Goal: Transaction & Acquisition: Purchase product/service

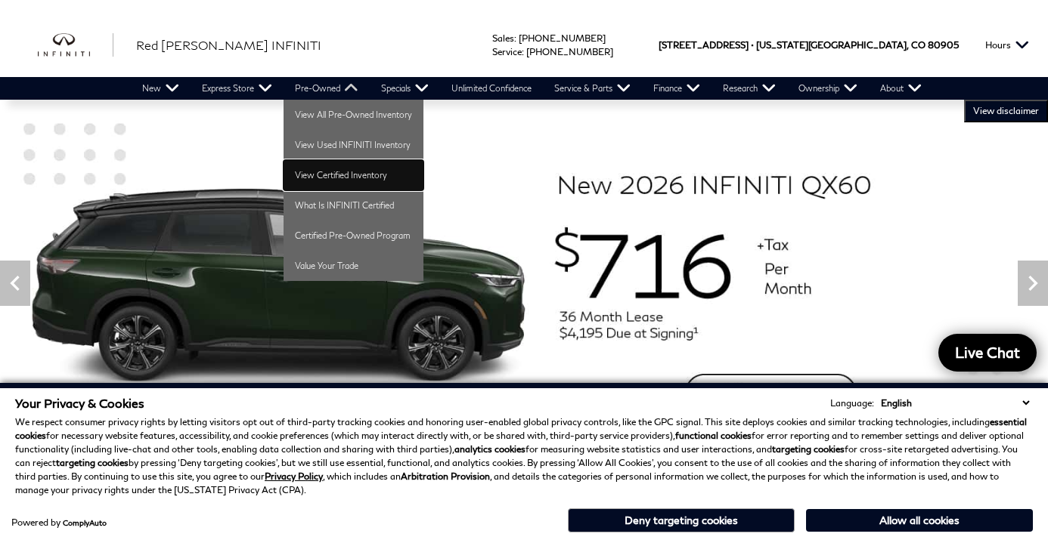
click at [313, 172] on link "View Certified Inventory" at bounding box center [353, 175] width 140 height 30
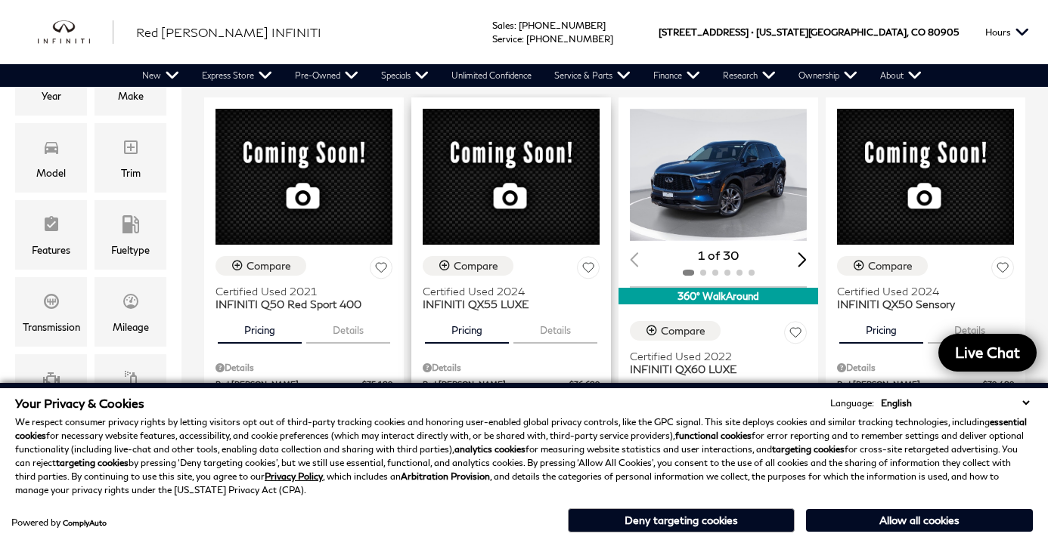
scroll to position [331, 0]
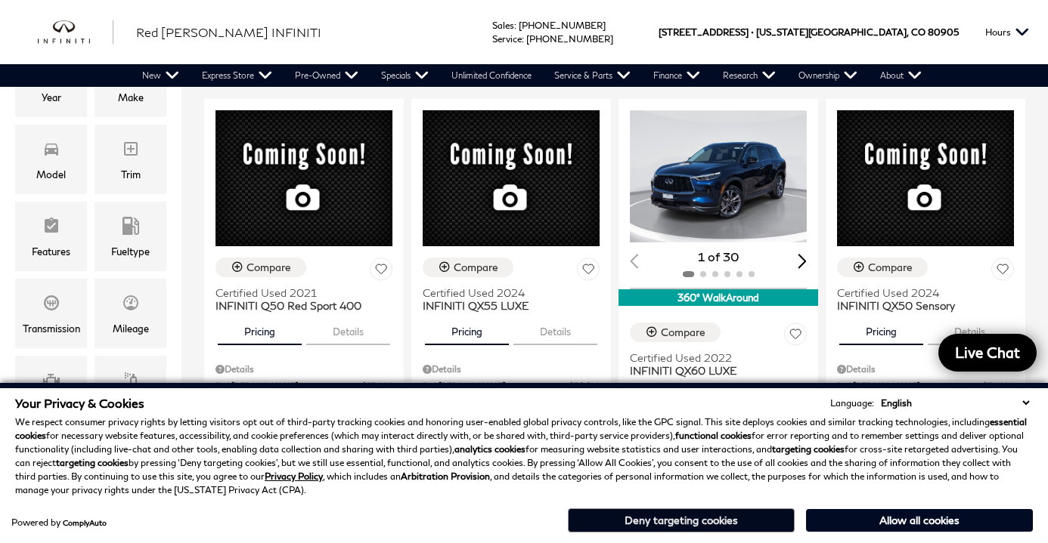
click at [711, 520] on button "Deny targeting cookies" at bounding box center [681, 521] width 227 height 24
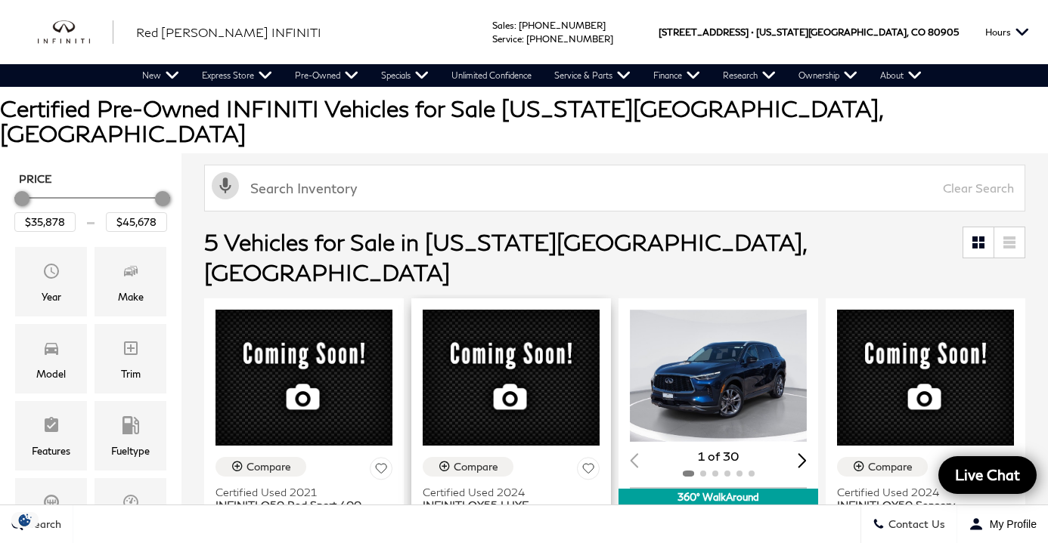
scroll to position [129, 0]
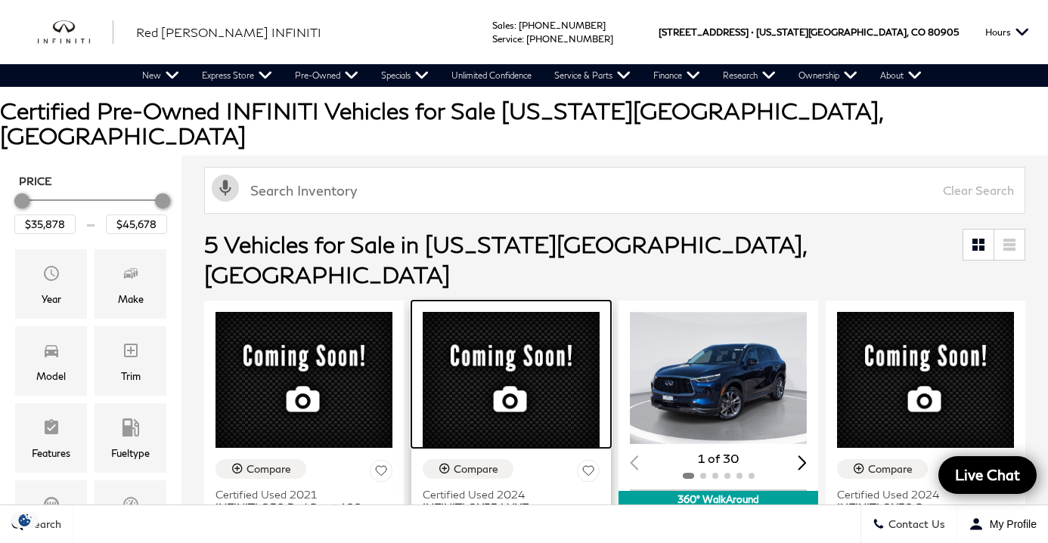
click at [497, 312] on img at bounding box center [511, 380] width 177 height 136
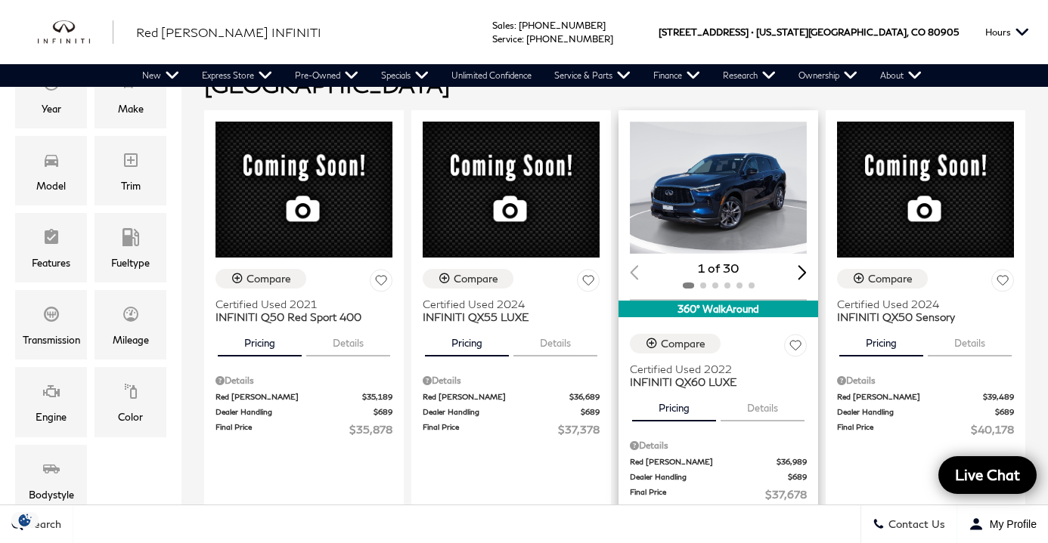
scroll to position [320, 0]
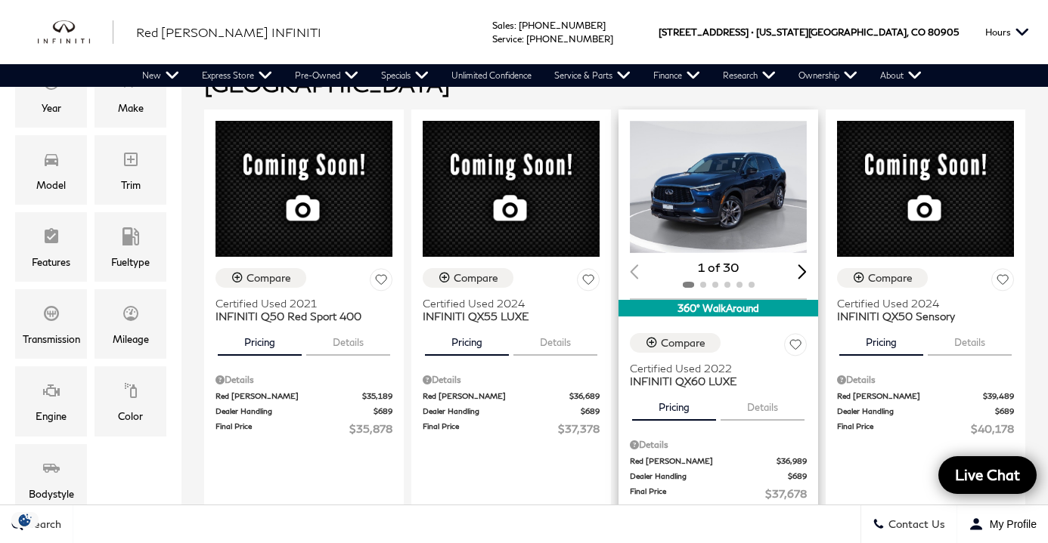
click at [719, 527] on div "24 Hour Test Drive" at bounding box center [718, 534] width 106 height 14
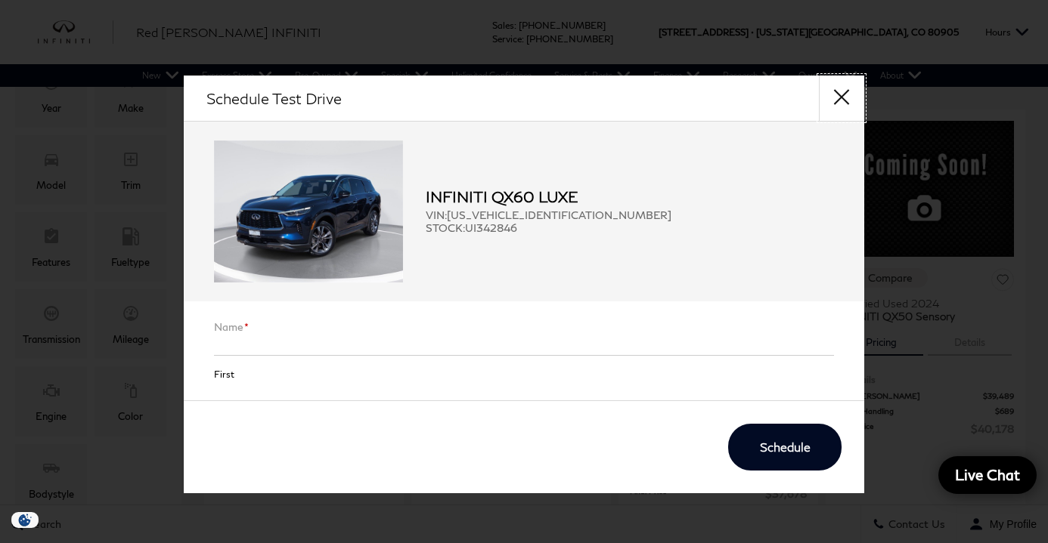
click at [843, 93] on button "close" at bounding box center [841, 98] width 45 height 45
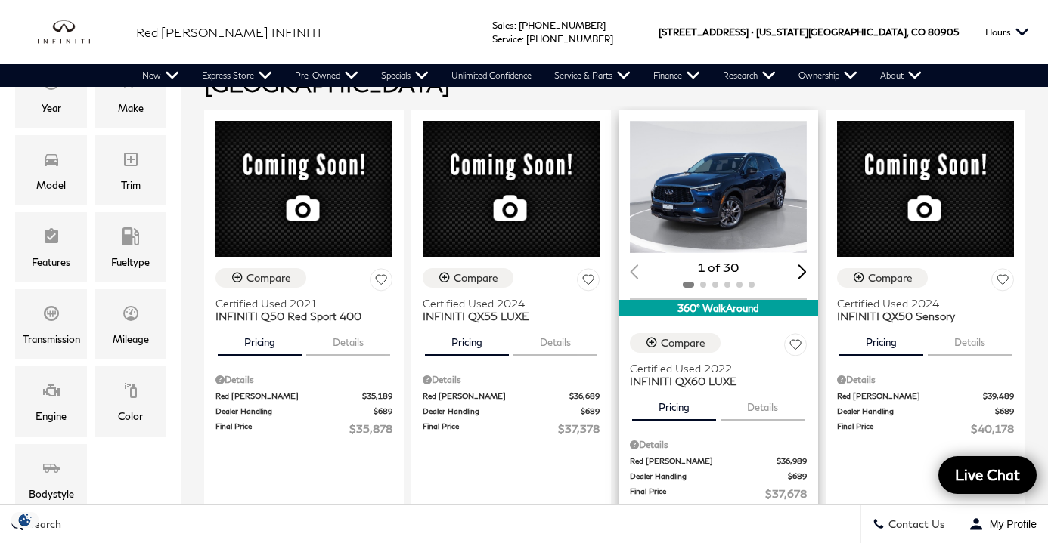
click at [802, 265] on div "Next slide" at bounding box center [801, 272] width 9 height 14
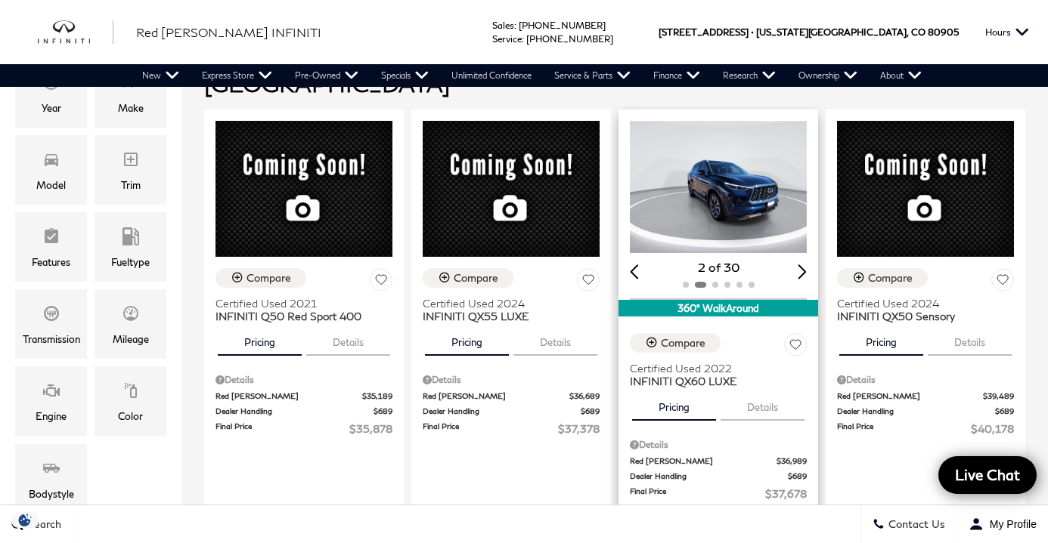
click at [802, 265] on div "Next slide" at bounding box center [801, 272] width 9 height 14
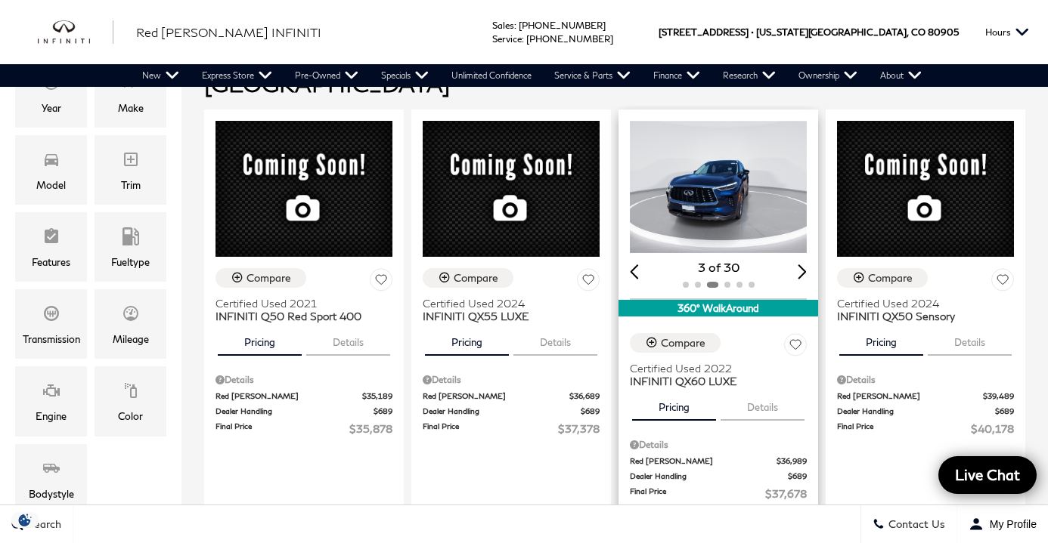
click at [767, 175] on img "3 / 6" at bounding box center [718, 187] width 177 height 133
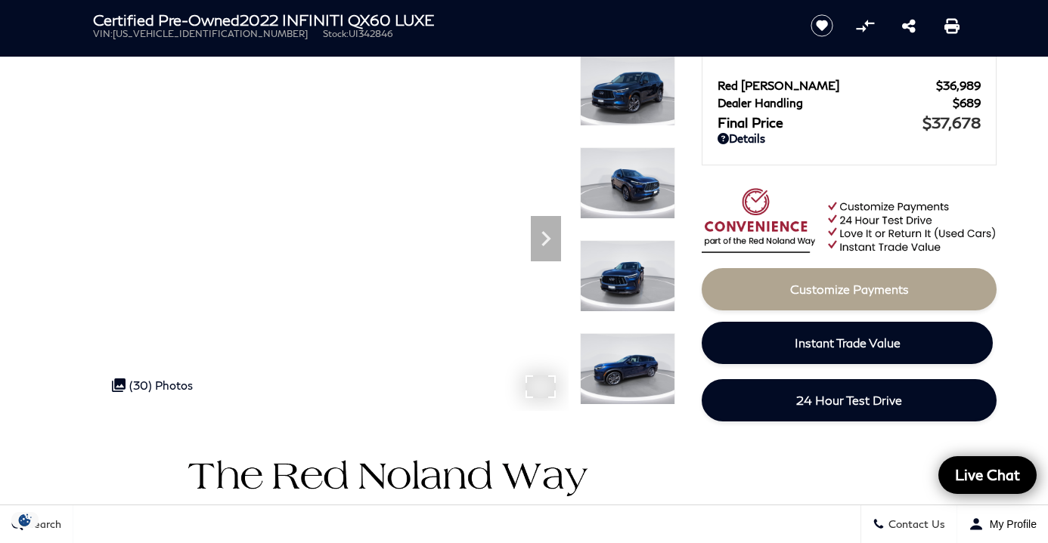
scroll to position [36, 0]
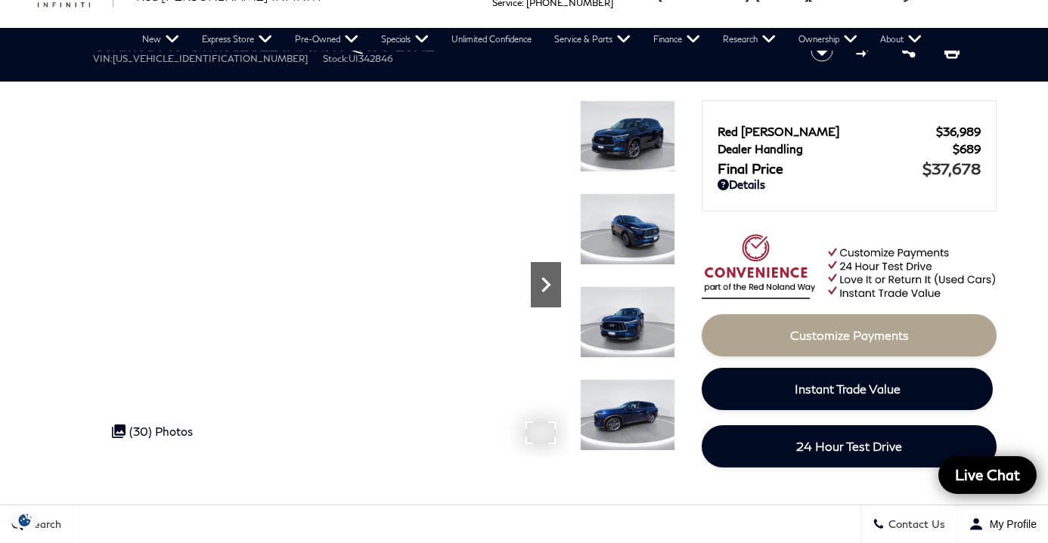
click at [546, 290] on icon "Next" at bounding box center [546, 285] width 30 height 30
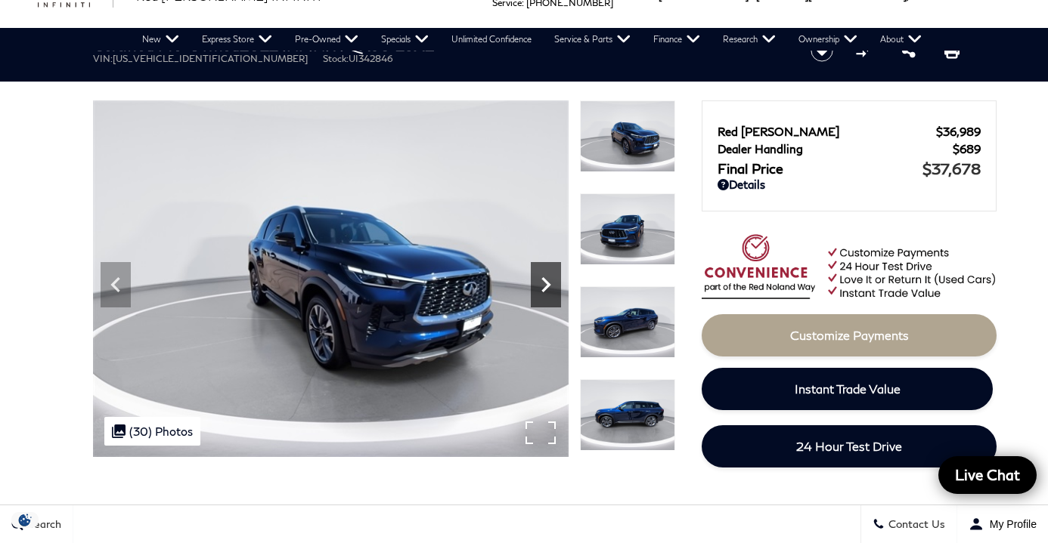
click at [543, 287] on icon "Next" at bounding box center [546, 285] width 30 height 30
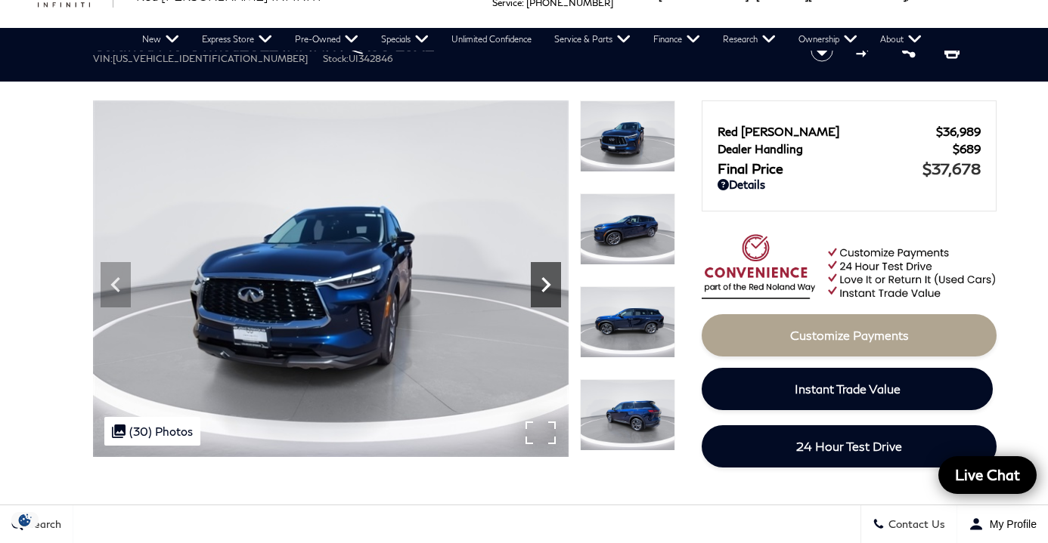
click at [543, 287] on icon "Next" at bounding box center [546, 285] width 30 height 30
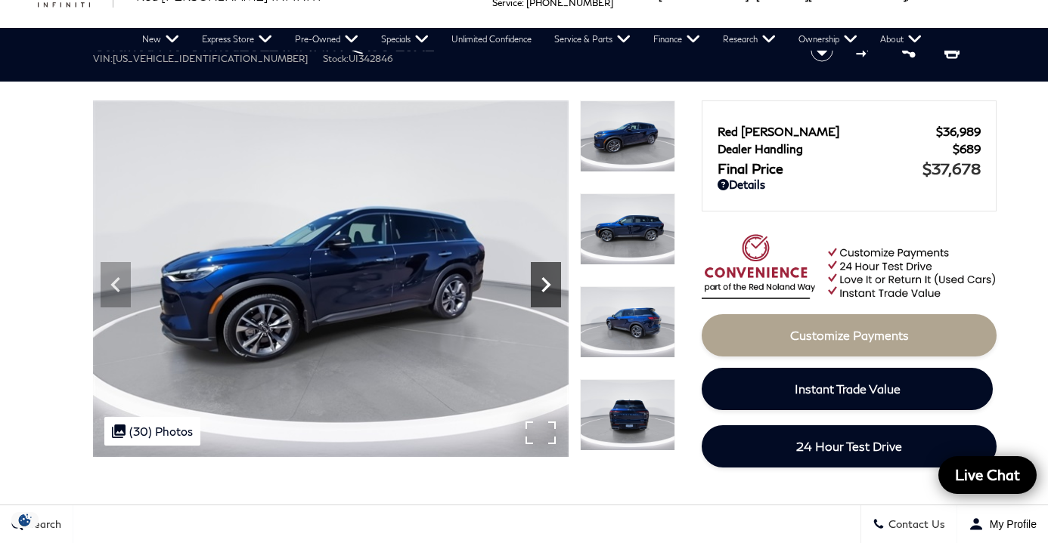
click at [543, 287] on icon "Next" at bounding box center [546, 285] width 30 height 30
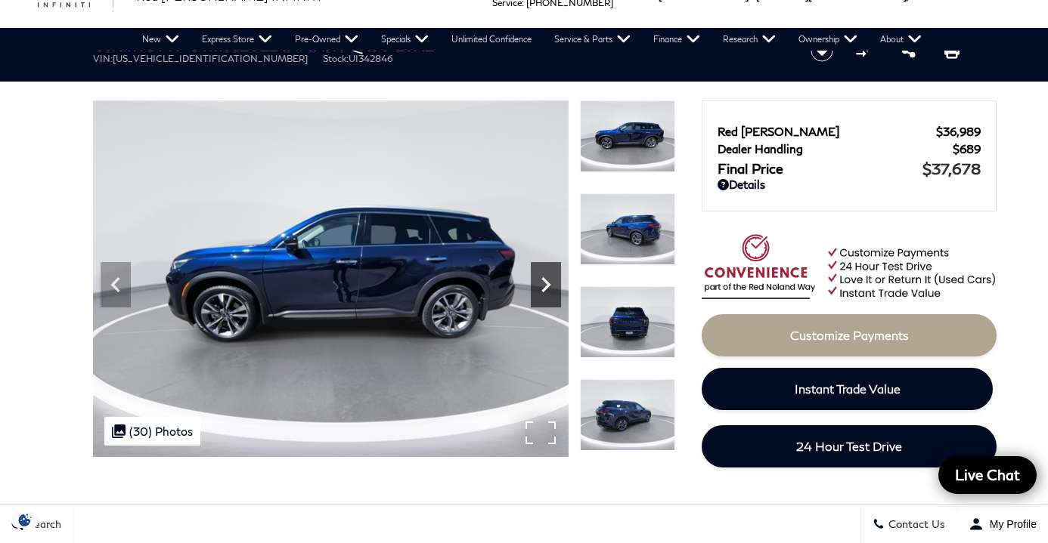
click at [543, 287] on icon "Next" at bounding box center [546, 285] width 30 height 30
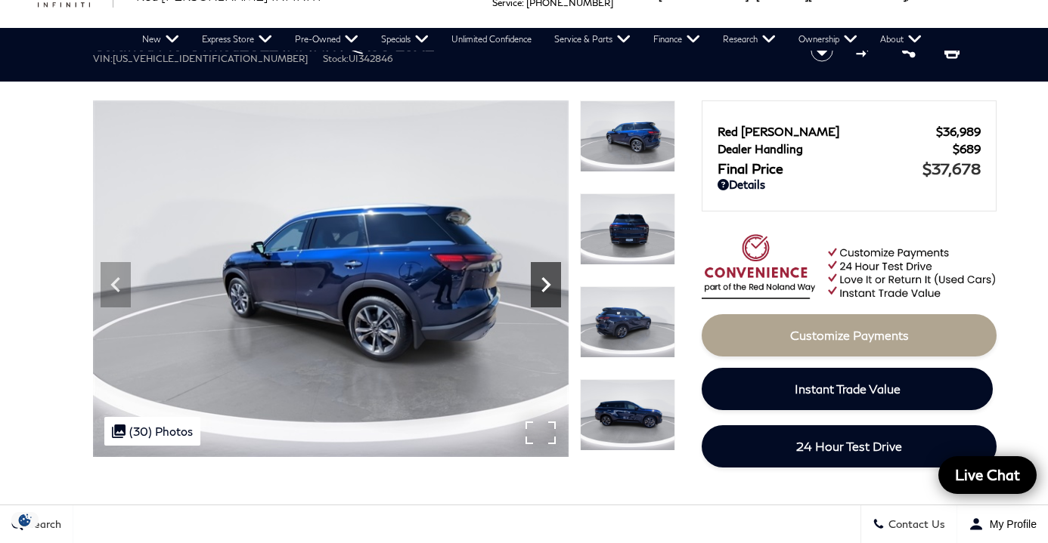
click at [543, 287] on icon "Next" at bounding box center [546, 285] width 30 height 30
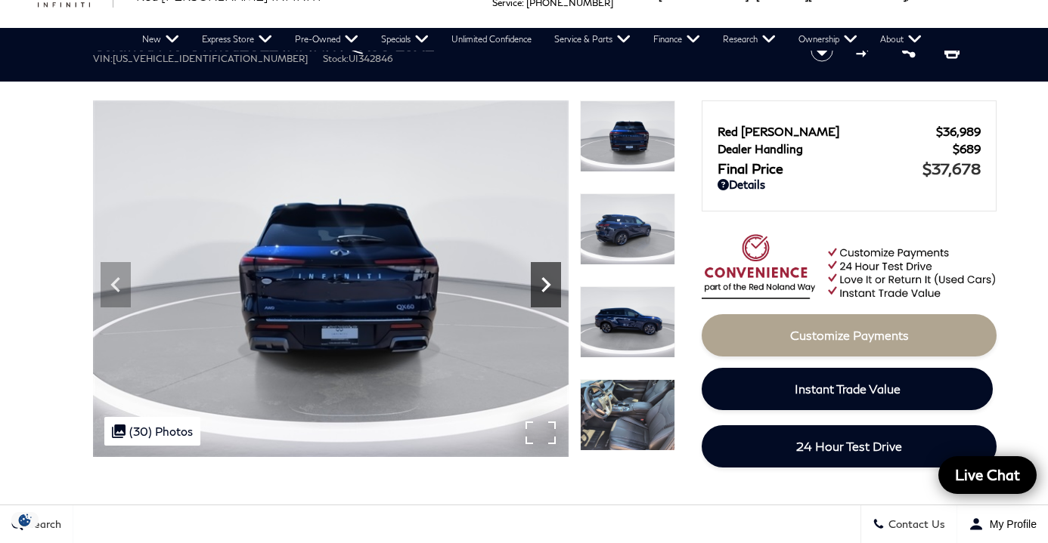
click at [543, 287] on icon "Next" at bounding box center [546, 285] width 30 height 30
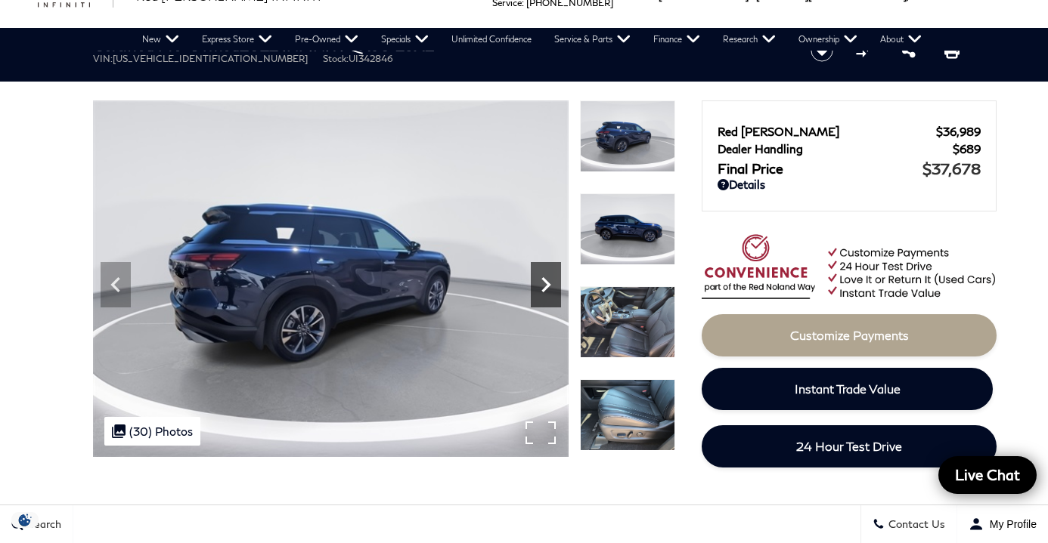
click at [543, 287] on icon "Next" at bounding box center [546, 285] width 30 height 30
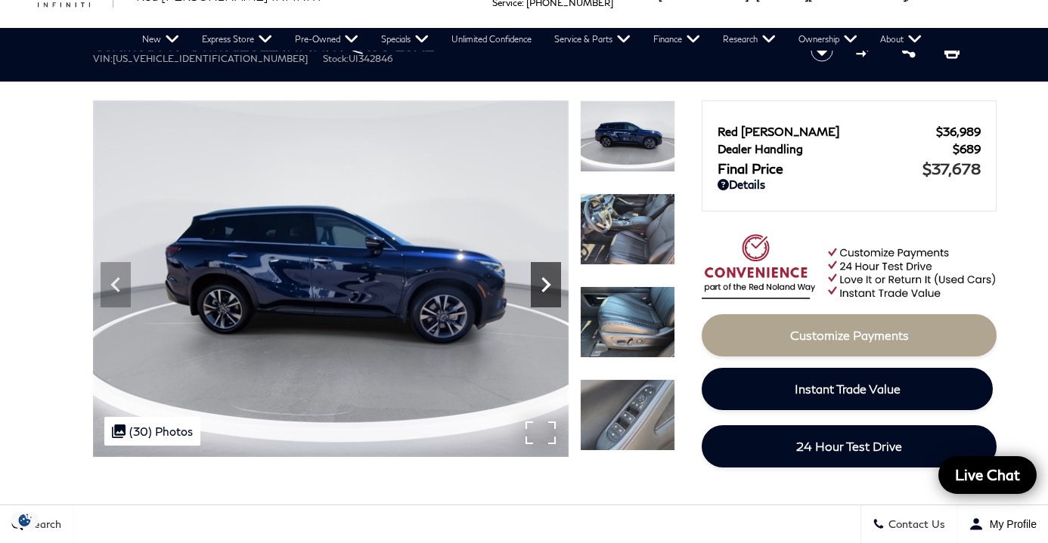
click at [543, 287] on icon "Next" at bounding box center [546, 285] width 30 height 30
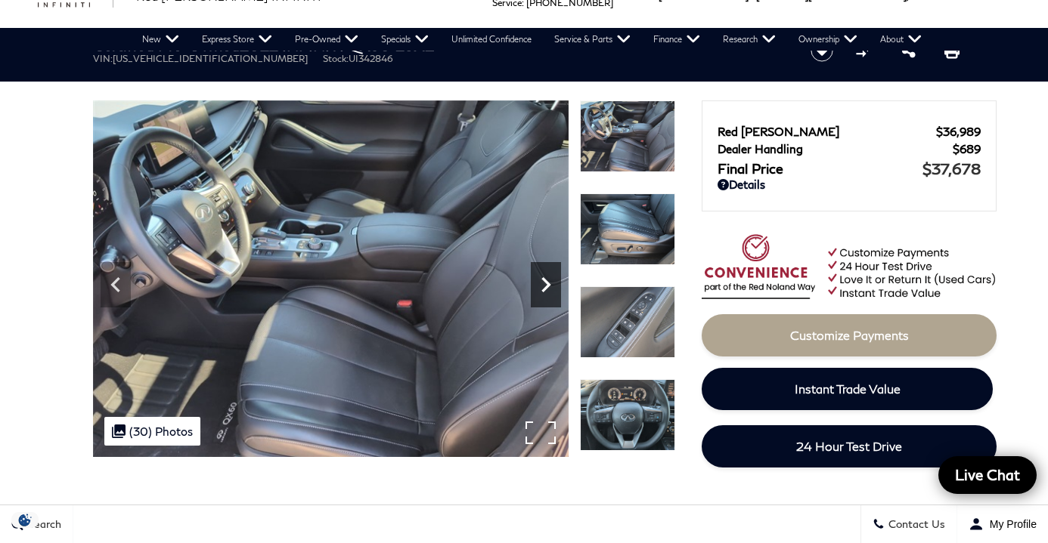
click at [543, 287] on icon "Next" at bounding box center [546, 285] width 30 height 30
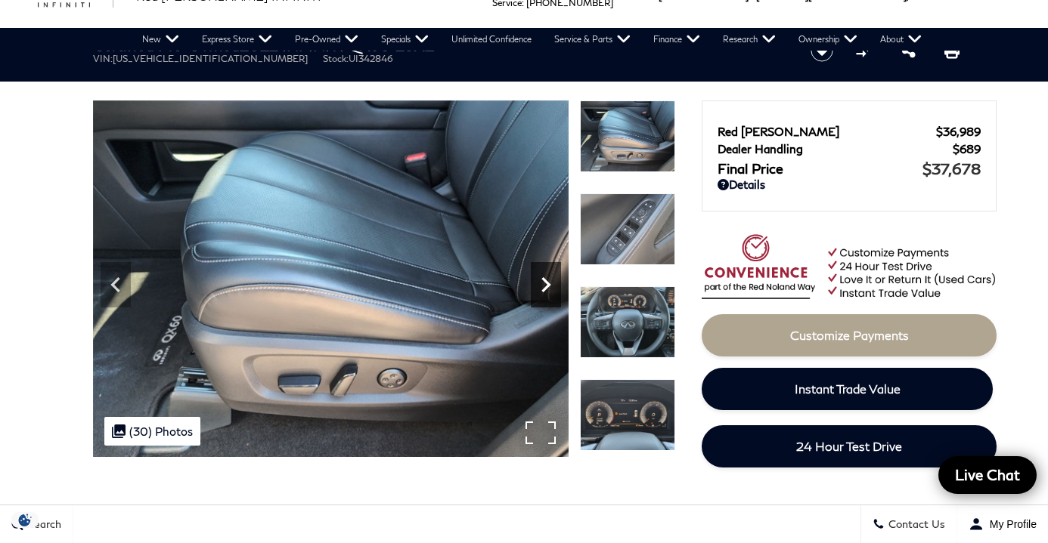
click at [543, 287] on icon "Next" at bounding box center [546, 285] width 30 height 30
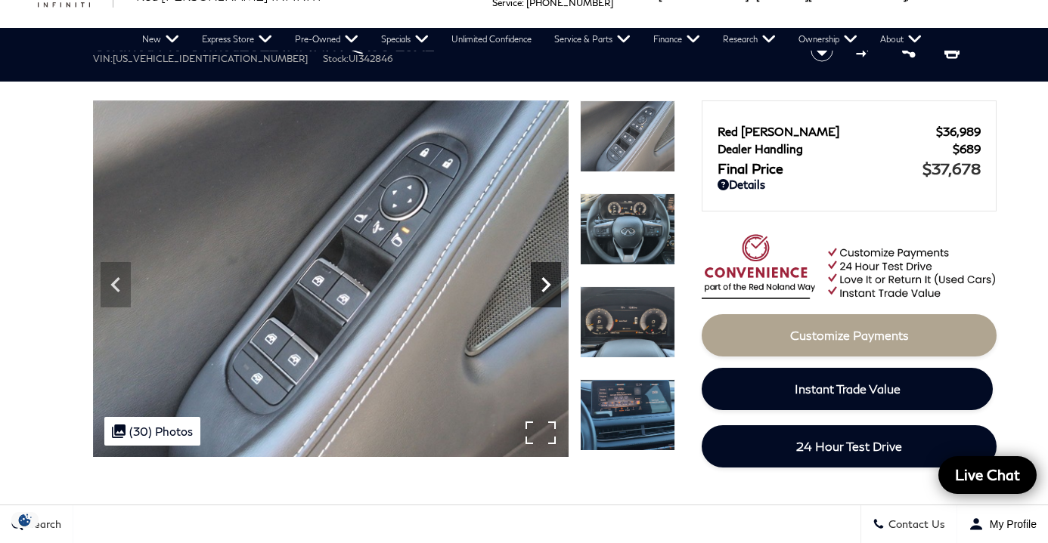
click at [543, 287] on icon "Next" at bounding box center [546, 285] width 30 height 30
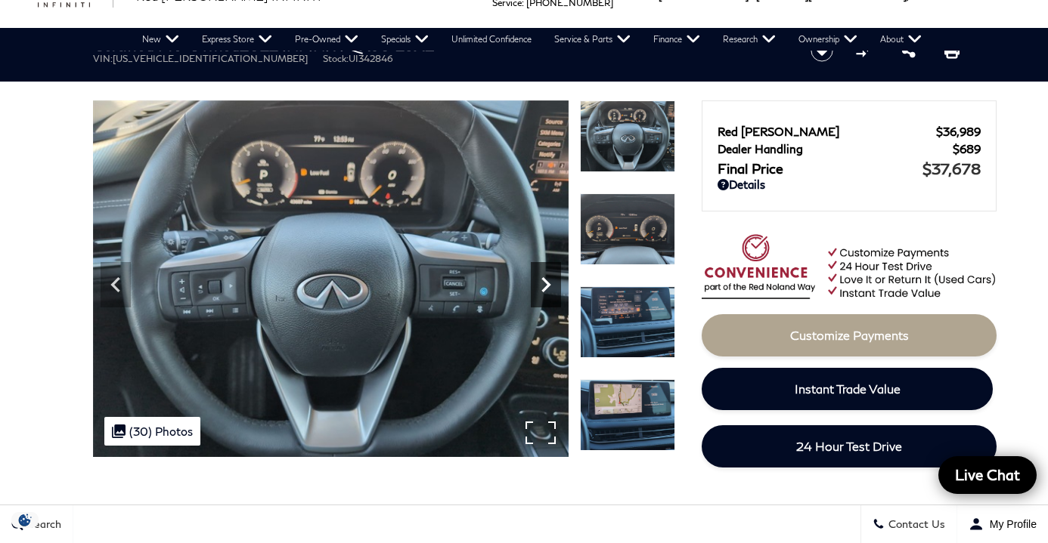
click at [547, 281] on icon "Next" at bounding box center [545, 284] width 9 height 15
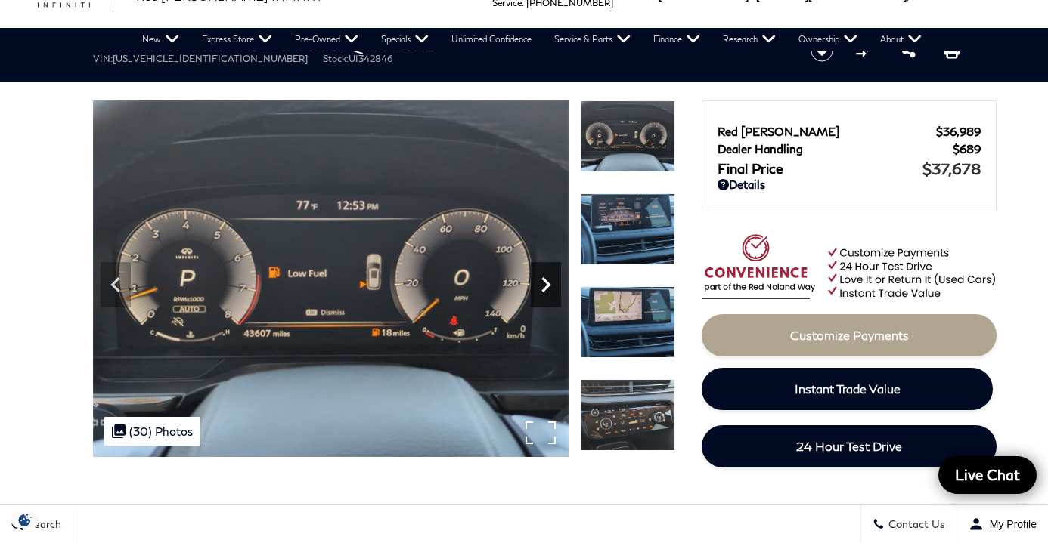
click at [547, 281] on icon "Next" at bounding box center [545, 284] width 9 height 15
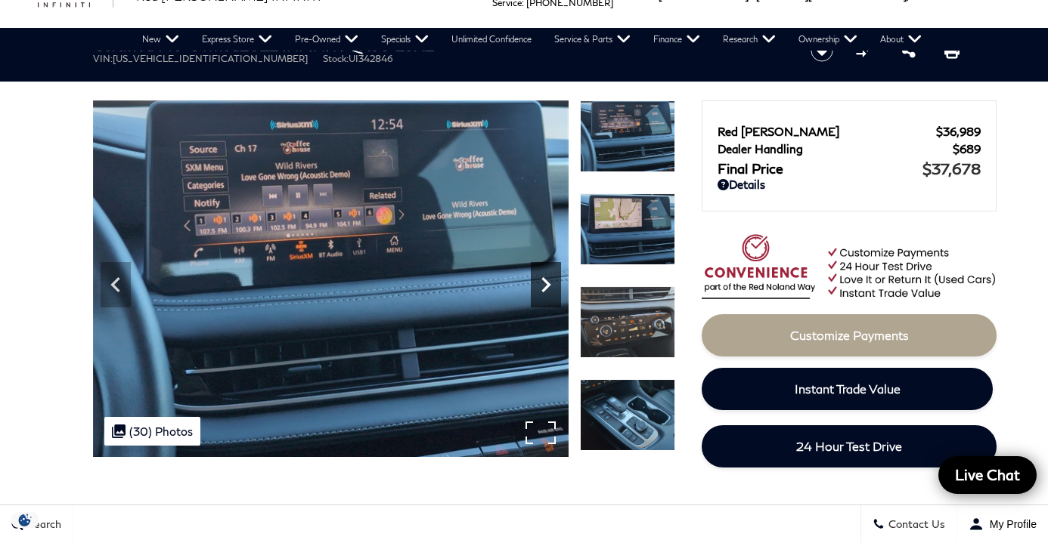
click at [547, 281] on icon "Next" at bounding box center [545, 284] width 9 height 15
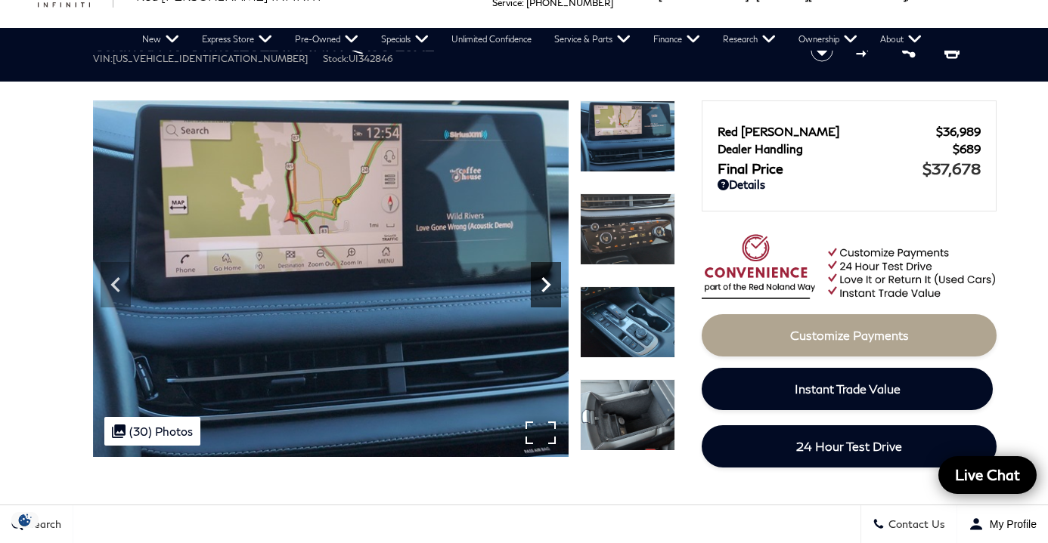
click at [547, 281] on icon "Next" at bounding box center [545, 284] width 9 height 15
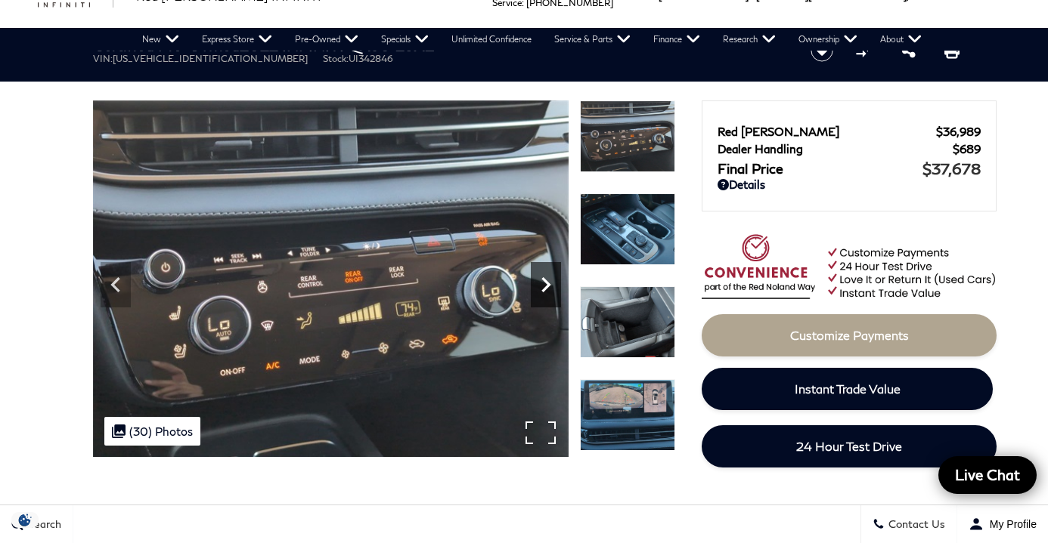
click at [547, 281] on icon "Next" at bounding box center [545, 284] width 9 height 15
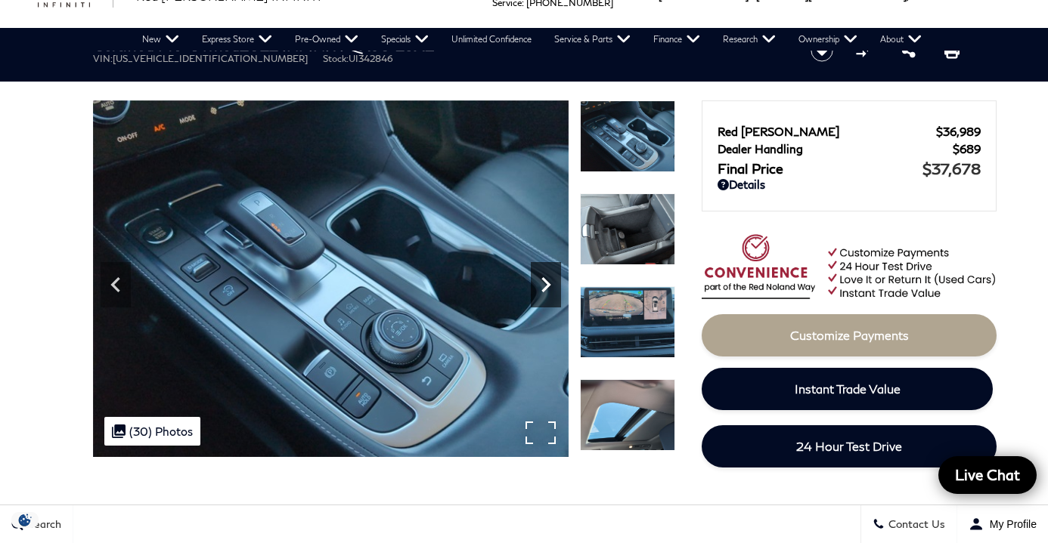
click at [547, 281] on icon "Next" at bounding box center [545, 284] width 9 height 15
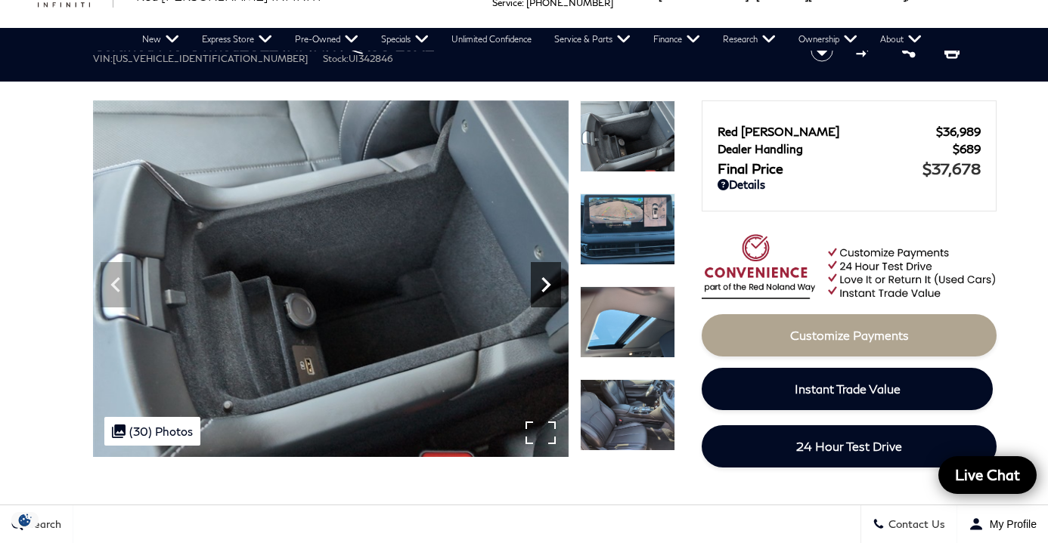
click at [547, 281] on icon "Next" at bounding box center [545, 284] width 9 height 15
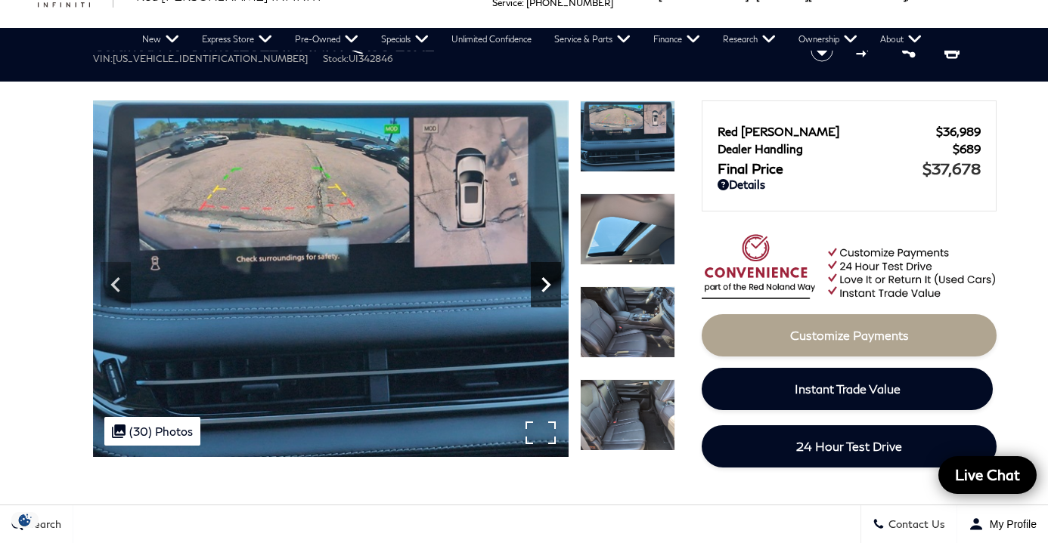
click at [547, 281] on icon "Next" at bounding box center [545, 284] width 9 height 15
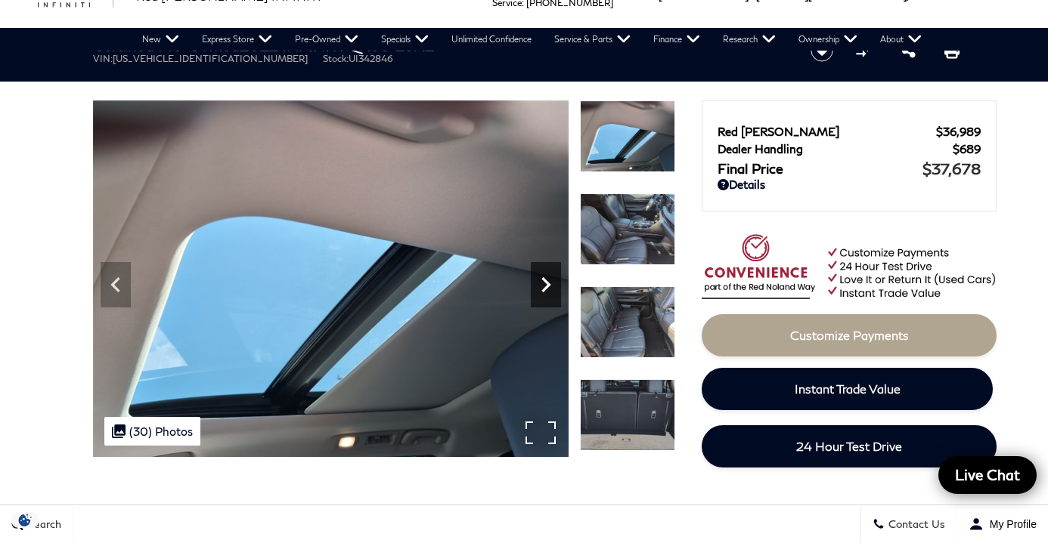
click at [547, 281] on icon "Next" at bounding box center [545, 284] width 9 height 15
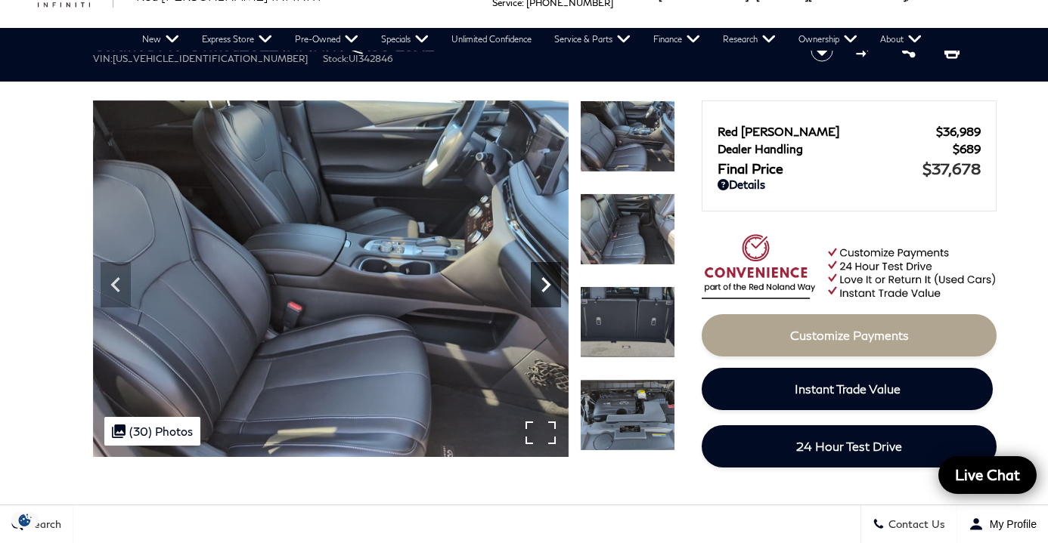
click at [547, 281] on icon "Next" at bounding box center [545, 284] width 9 height 15
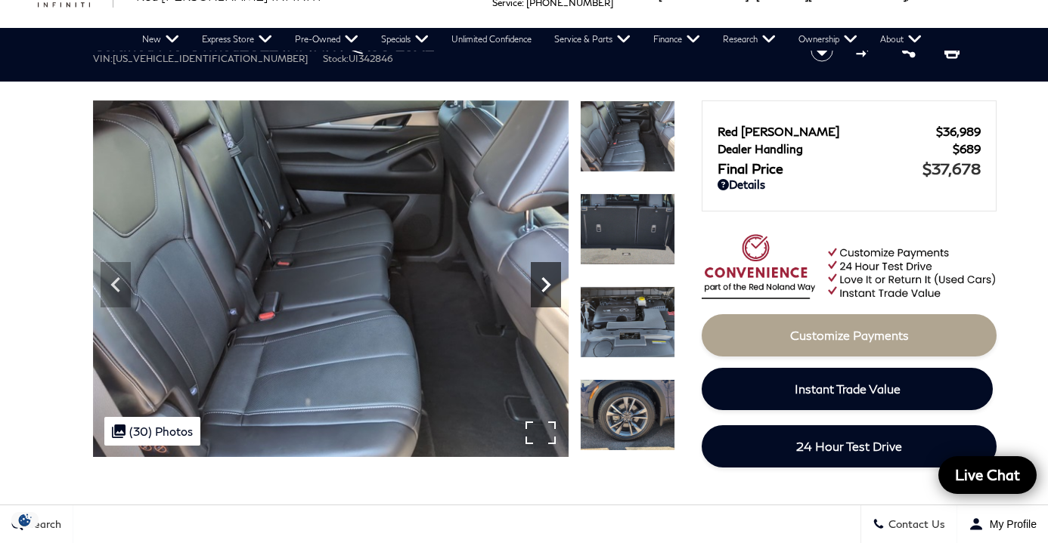
click at [547, 281] on icon "Next" at bounding box center [545, 284] width 9 height 15
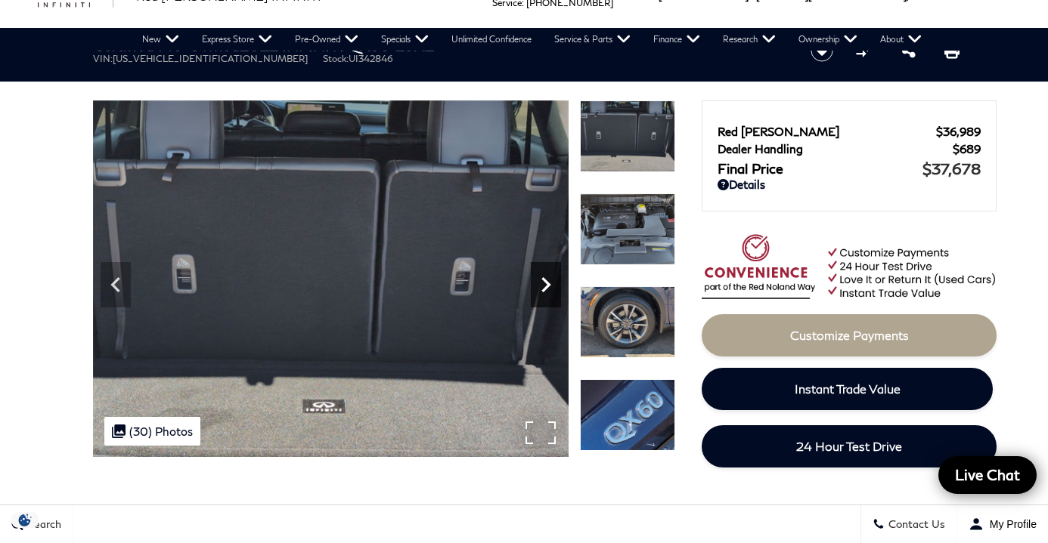
click at [547, 281] on icon "Next" at bounding box center [545, 284] width 9 height 15
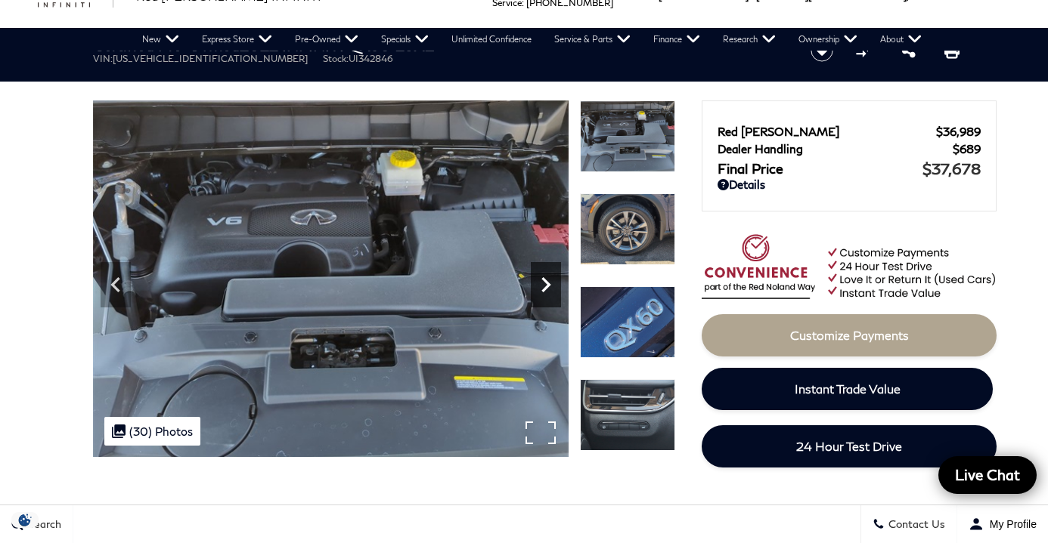
click at [547, 281] on icon "Next" at bounding box center [545, 284] width 9 height 15
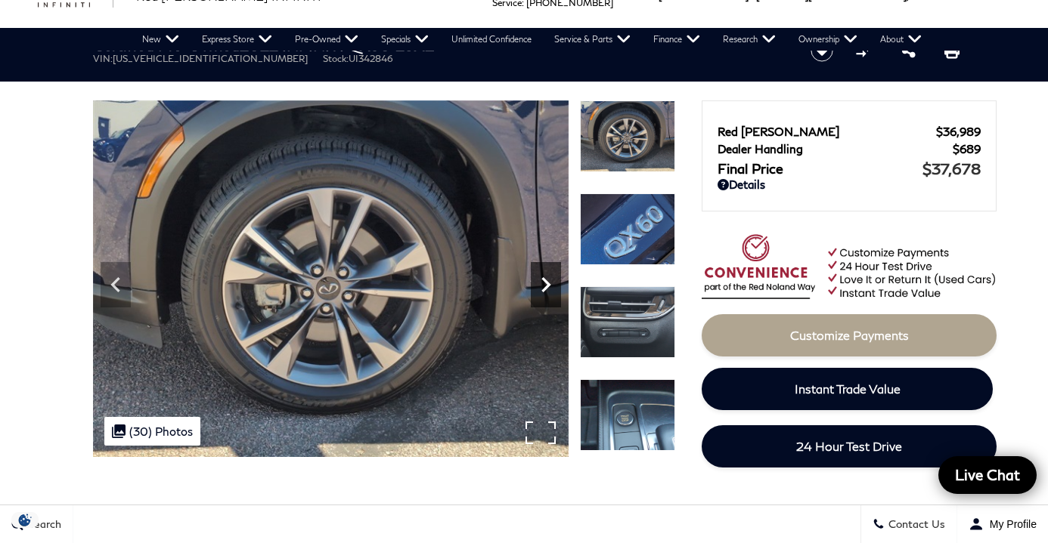
click at [547, 281] on icon "Next" at bounding box center [545, 284] width 9 height 15
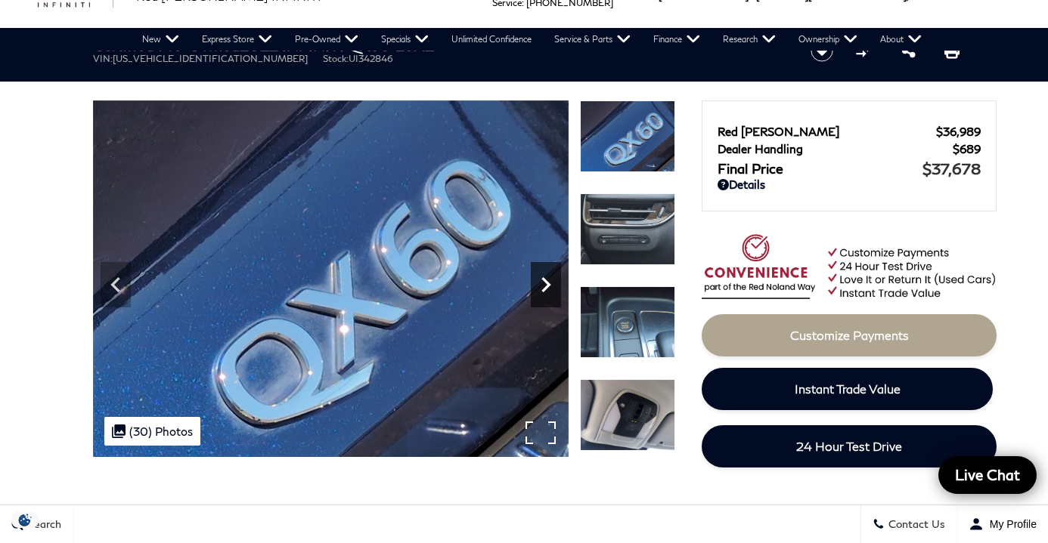
click at [547, 281] on icon "Next" at bounding box center [545, 284] width 9 height 15
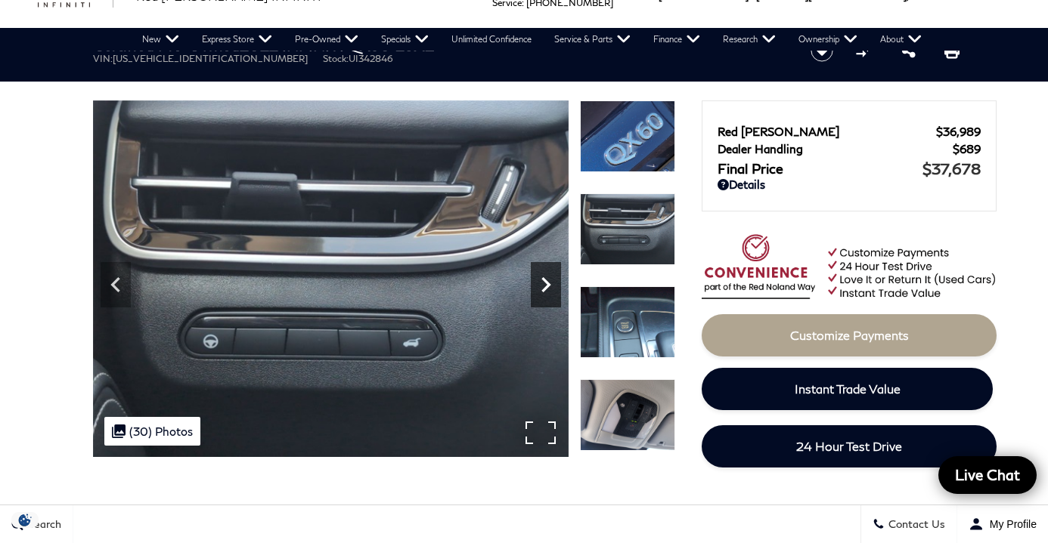
click at [547, 281] on icon "Next" at bounding box center [545, 284] width 9 height 15
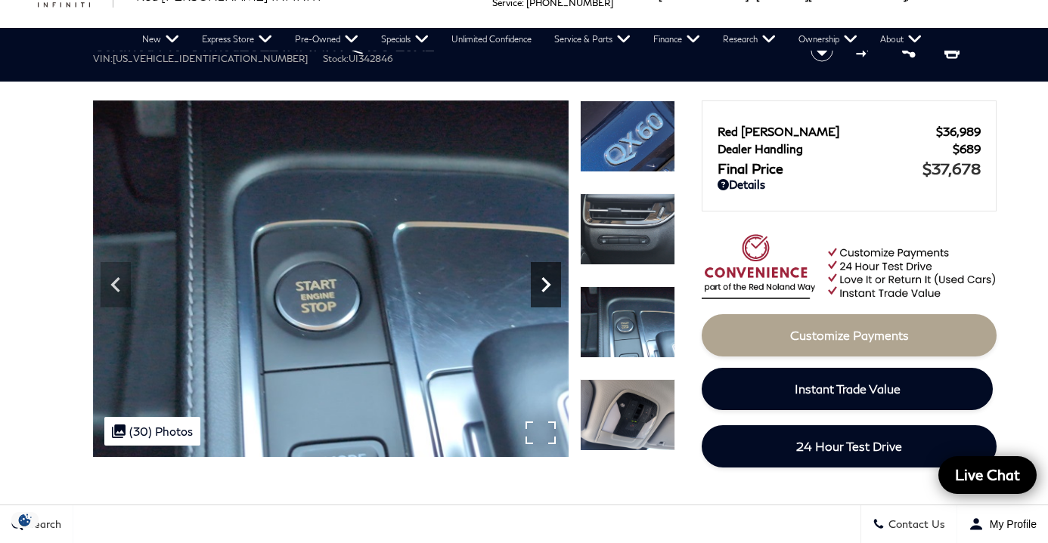
click at [547, 281] on icon "Next" at bounding box center [545, 284] width 9 height 15
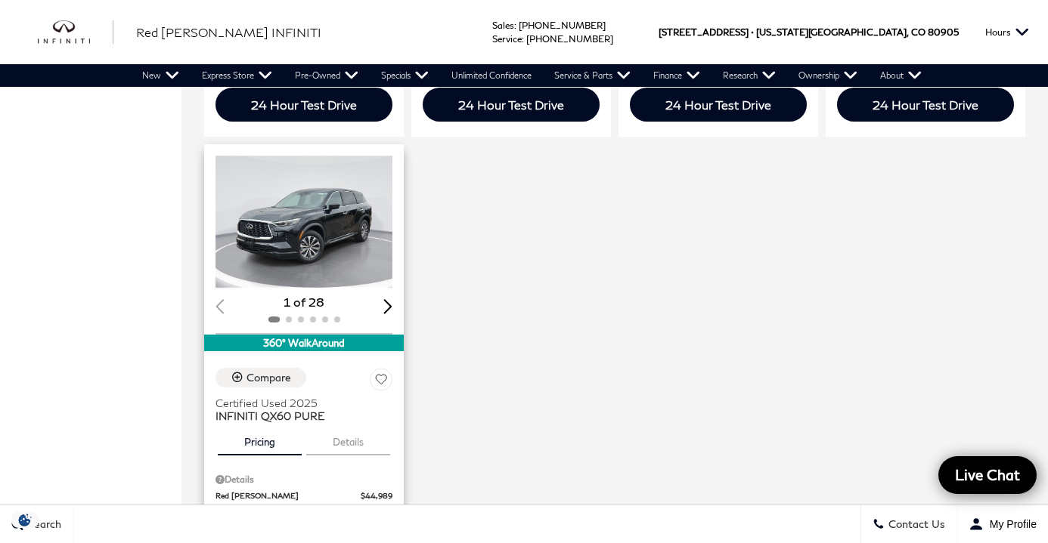
scroll to position [754, 0]
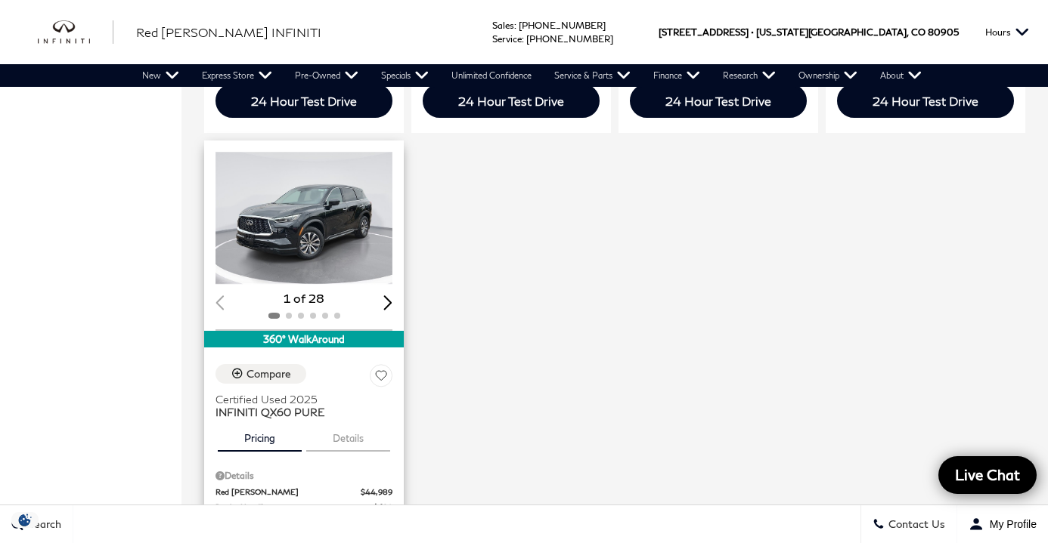
click at [388, 296] on div "Next slide" at bounding box center [387, 303] width 9 height 14
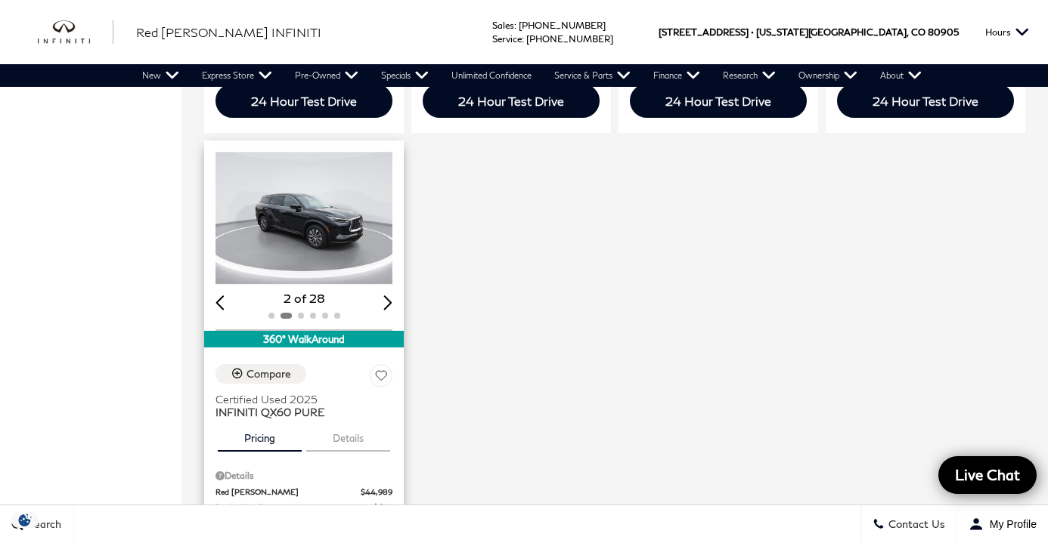
click at [369, 214] on img "2 / 6" at bounding box center [303, 218] width 177 height 133
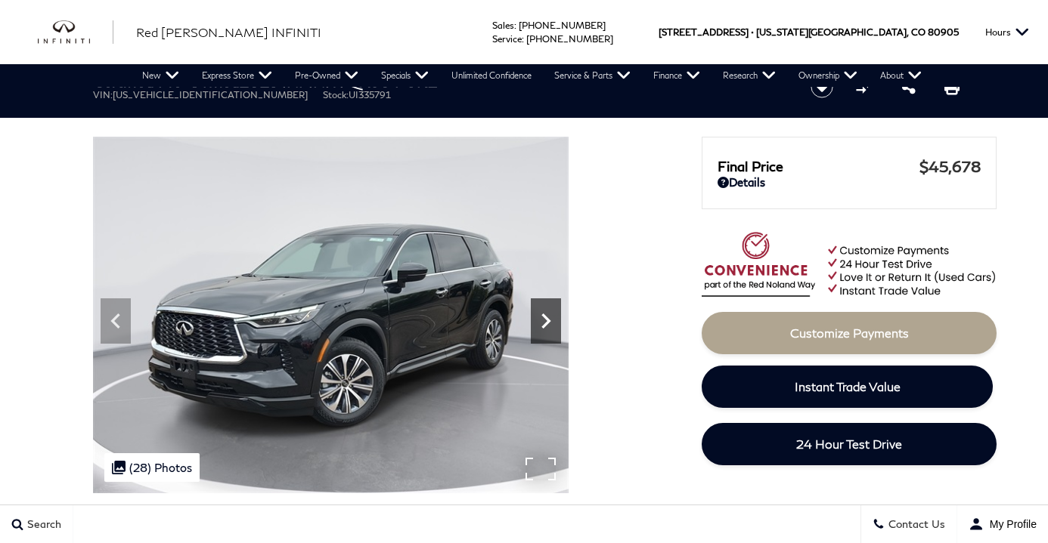
click at [546, 314] on icon at bounding box center [546, 321] width 30 height 30
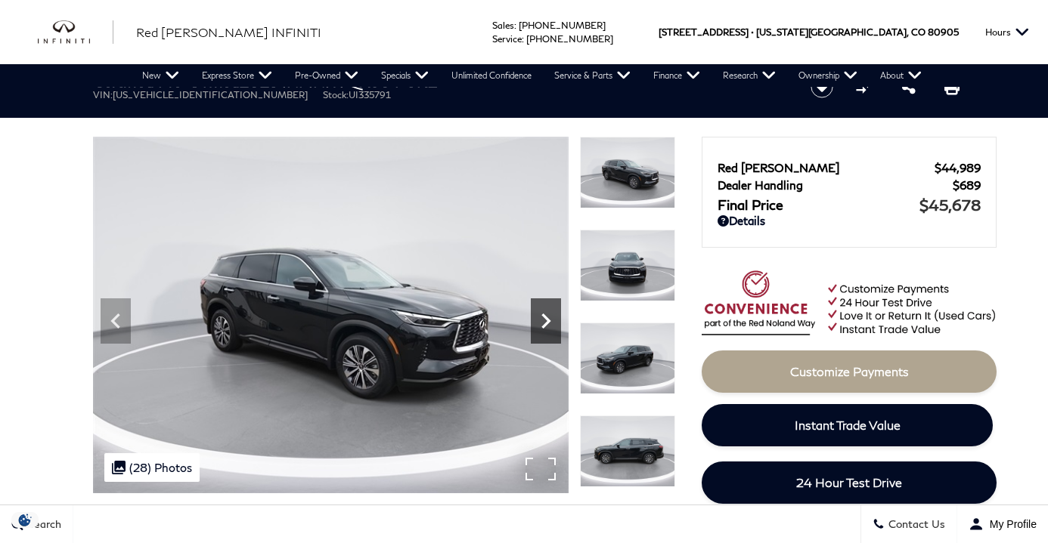
click at [547, 314] on icon "Next" at bounding box center [546, 321] width 30 height 30
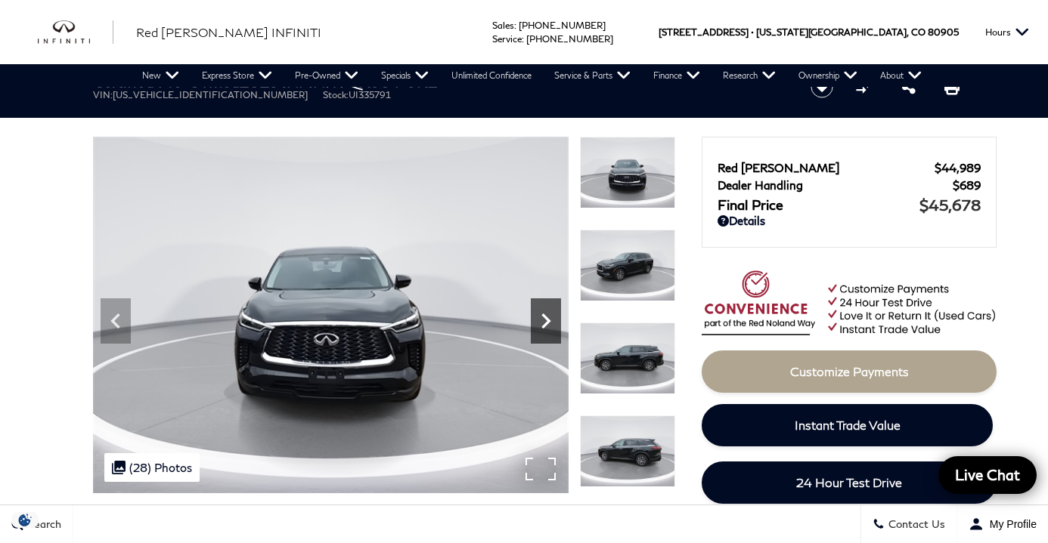
click at [549, 315] on icon "Next" at bounding box center [546, 321] width 30 height 30
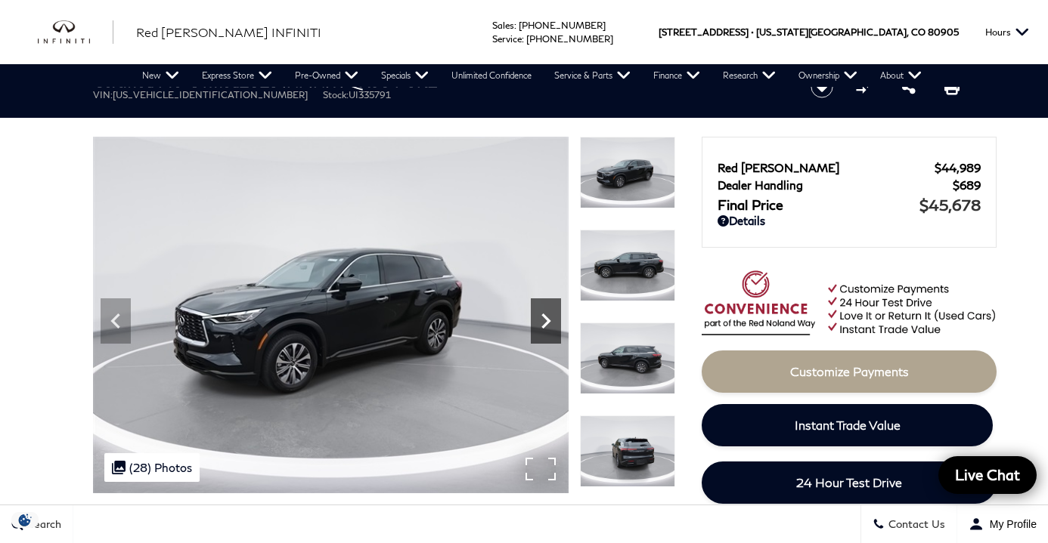
click at [549, 313] on icon "Next" at bounding box center [546, 321] width 30 height 30
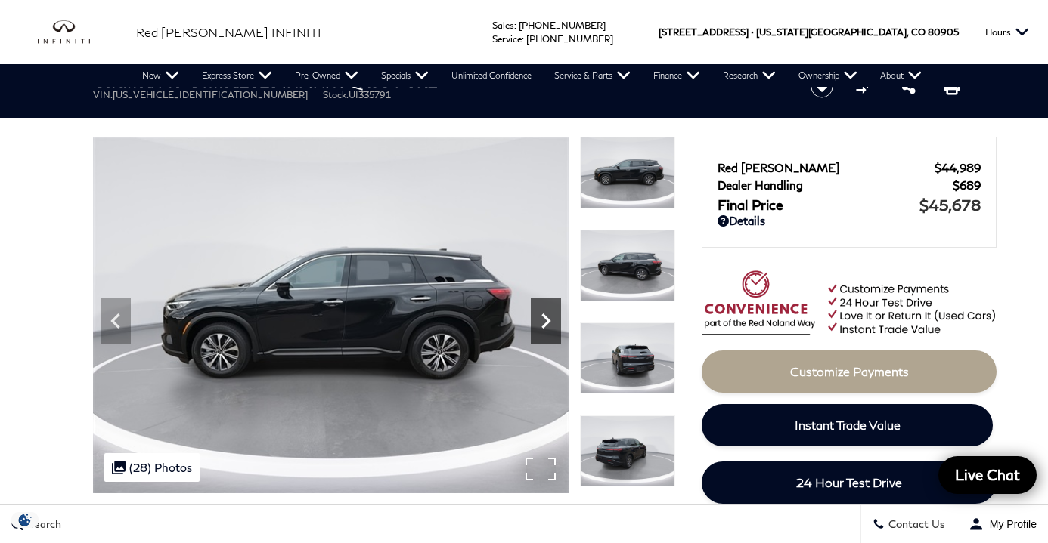
click at [548, 313] on icon "Next" at bounding box center [546, 321] width 30 height 30
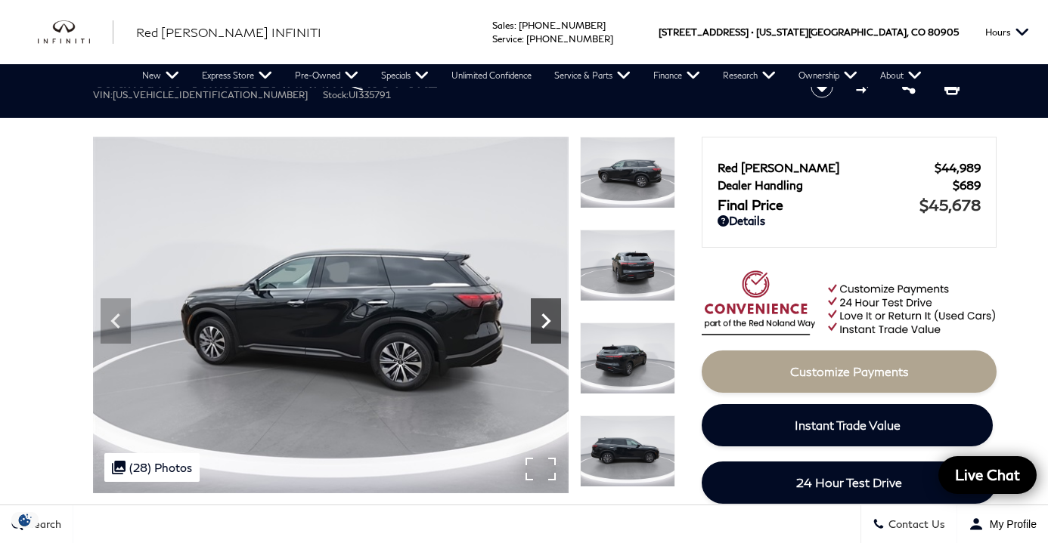
click at [548, 313] on icon "Next" at bounding box center [546, 321] width 30 height 30
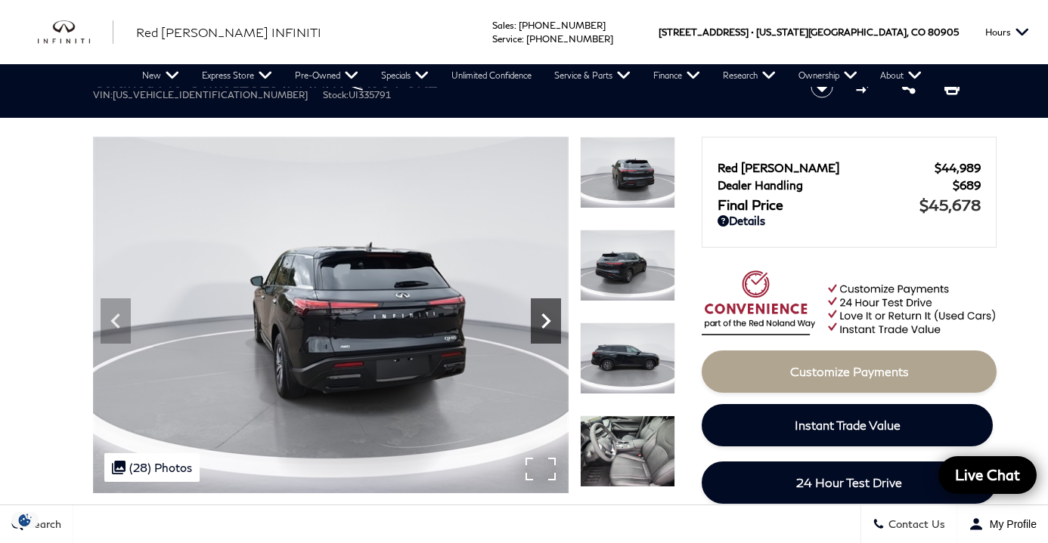
click at [550, 314] on icon "Next" at bounding box center [546, 321] width 30 height 30
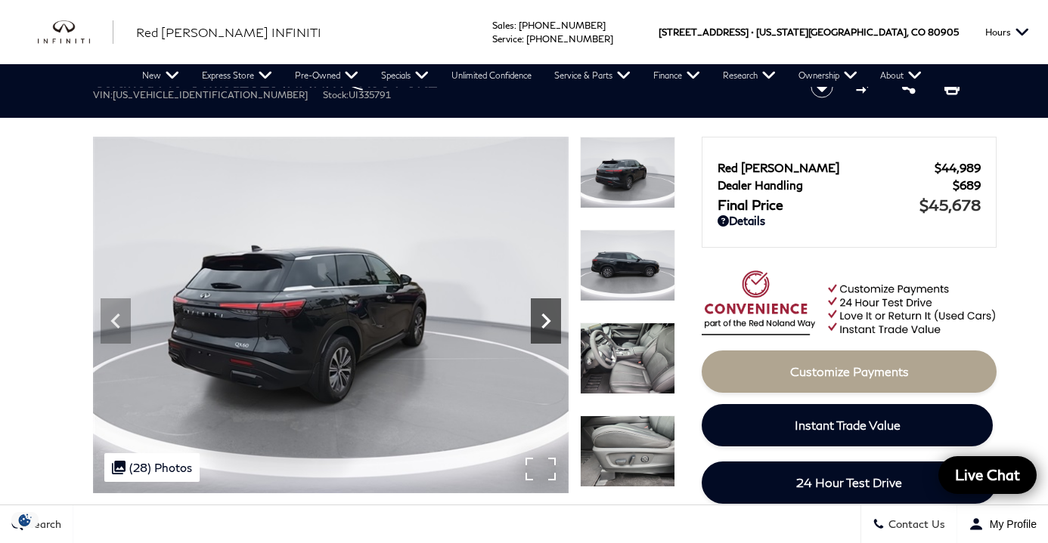
click at [550, 314] on icon "Next" at bounding box center [546, 321] width 30 height 30
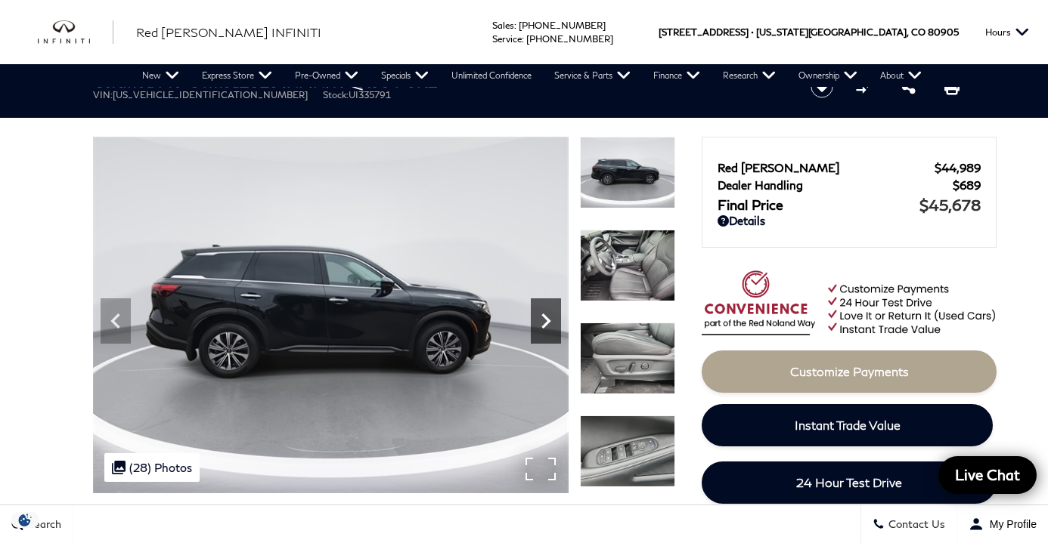
click at [550, 314] on icon "Next" at bounding box center [546, 321] width 30 height 30
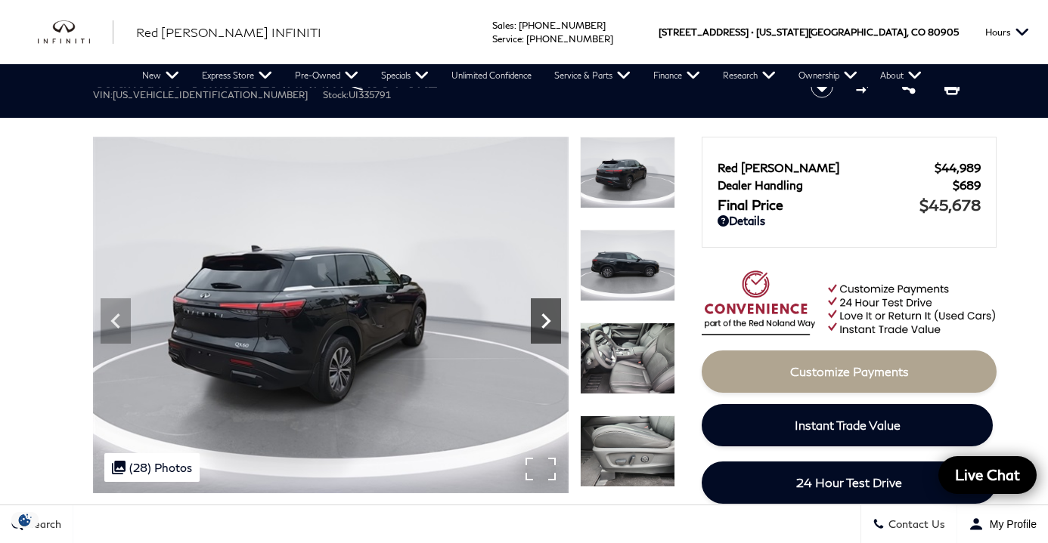
click at [550, 314] on icon "Next" at bounding box center [546, 321] width 30 height 30
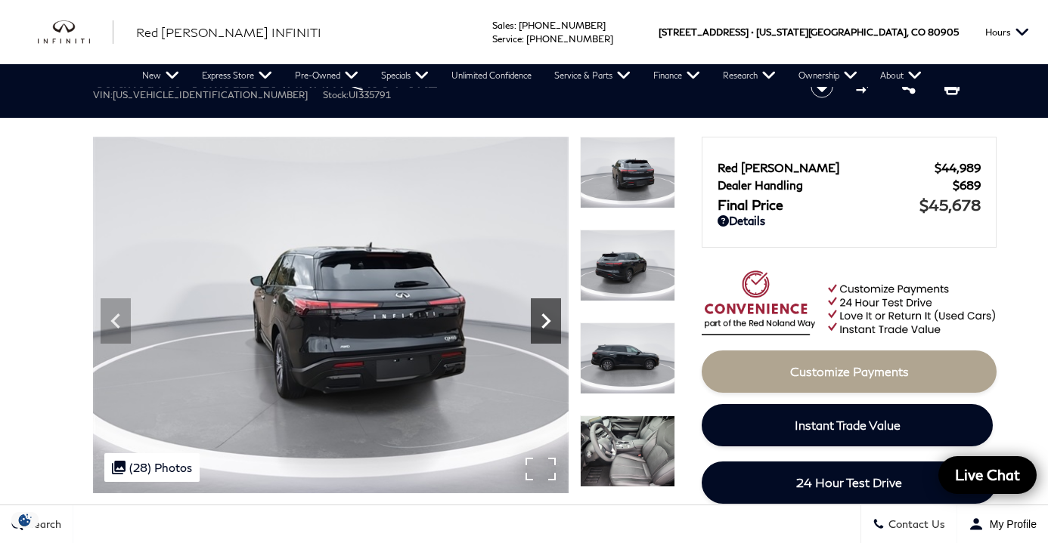
click at [544, 319] on icon "Next" at bounding box center [546, 321] width 30 height 30
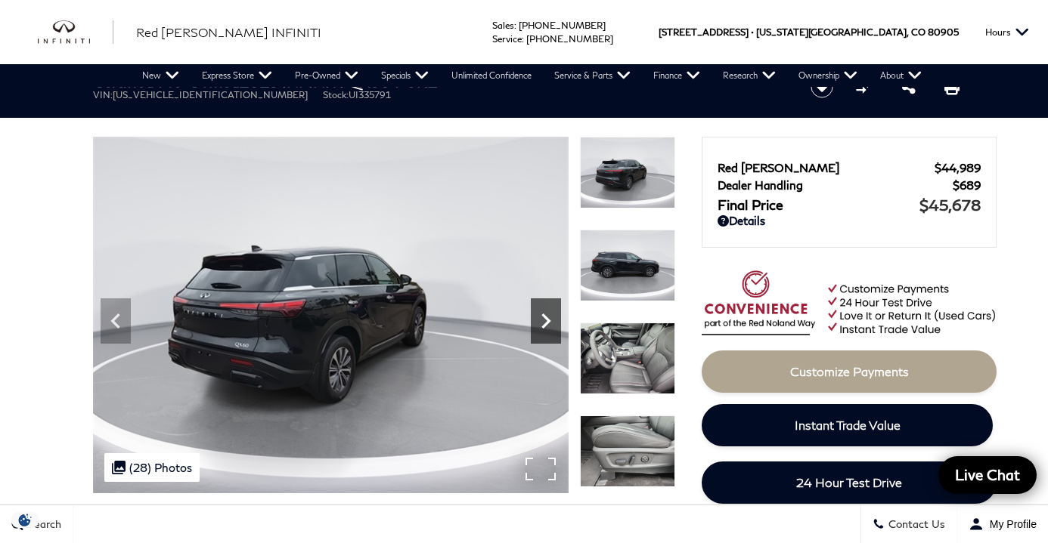
click at [544, 319] on icon "Next" at bounding box center [546, 321] width 30 height 30
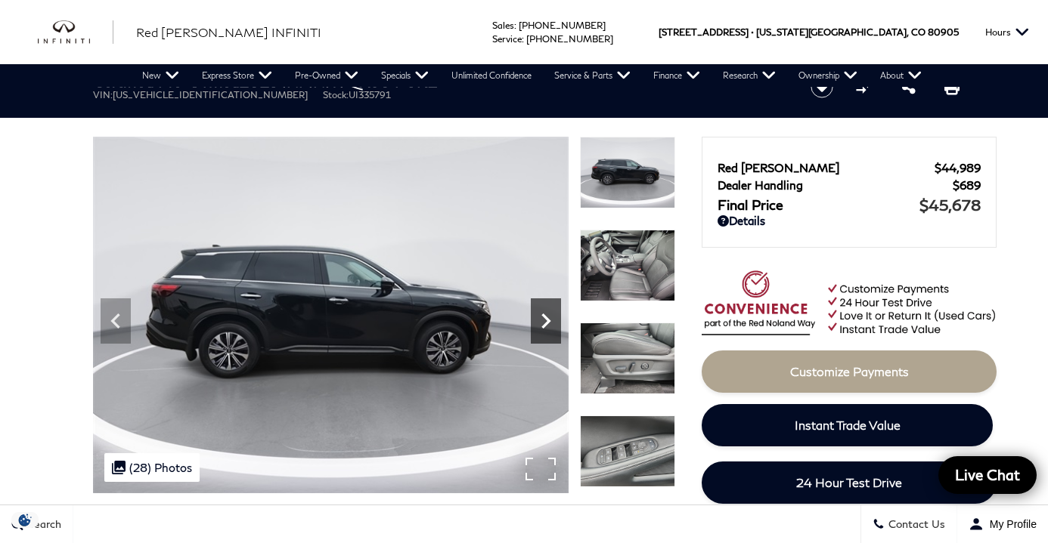
click at [544, 319] on icon "Next" at bounding box center [546, 321] width 30 height 30
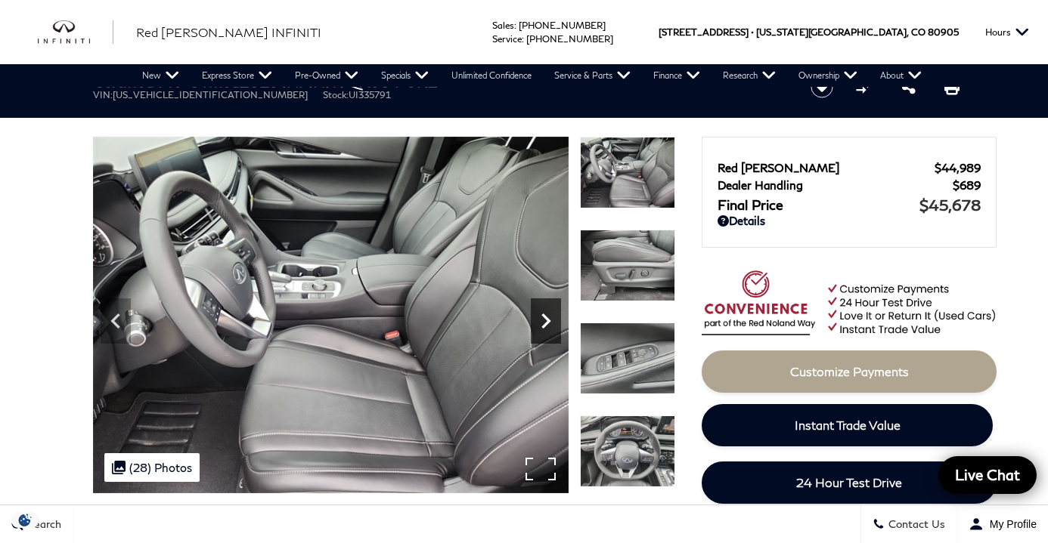
click at [544, 319] on icon "Next" at bounding box center [546, 321] width 30 height 30
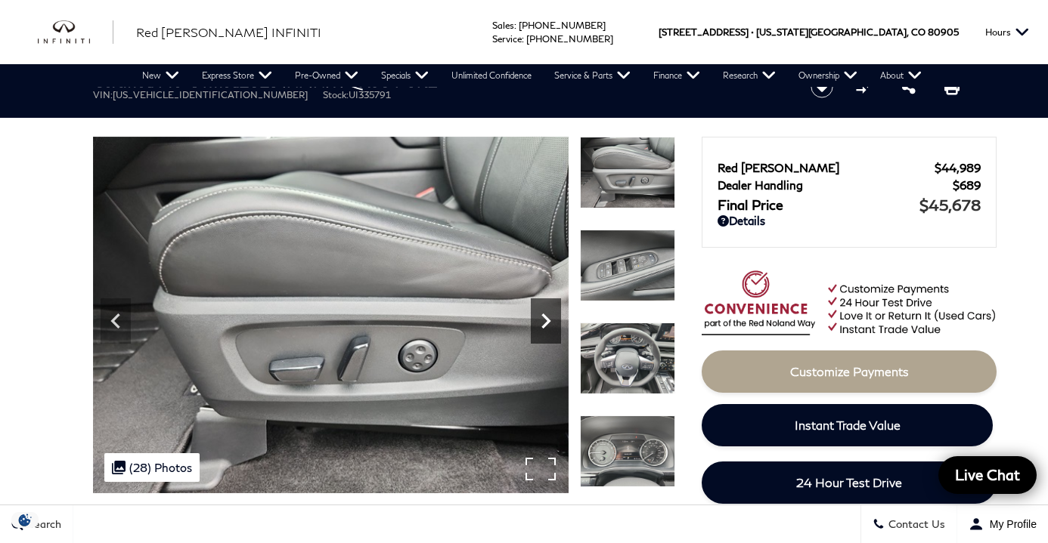
click at [546, 325] on icon "Next" at bounding box center [545, 321] width 9 height 15
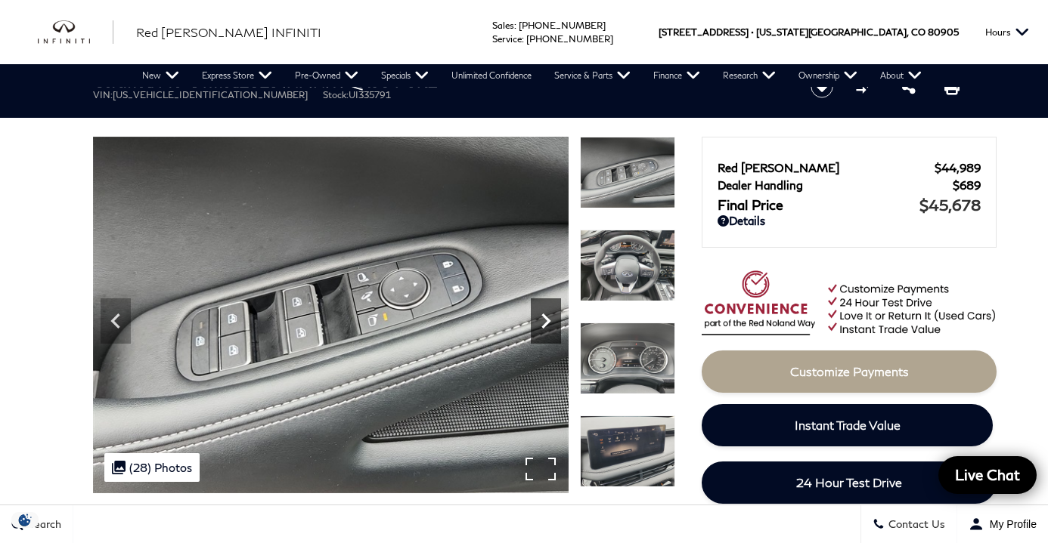
click at [546, 325] on icon "Next" at bounding box center [545, 321] width 9 height 15
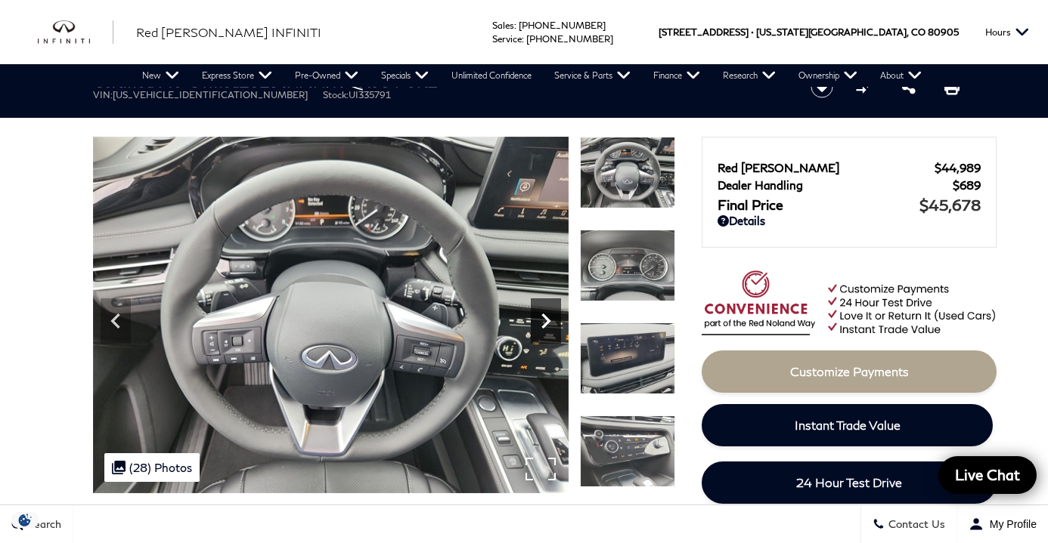
click at [546, 325] on icon "Next" at bounding box center [545, 321] width 9 height 15
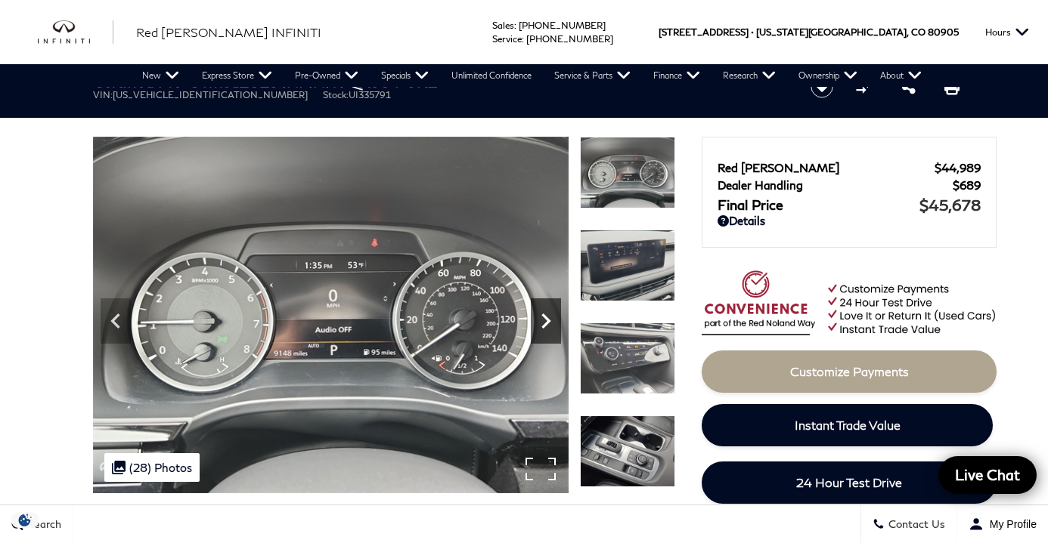
click at [546, 325] on icon "Next" at bounding box center [545, 321] width 9 height 15
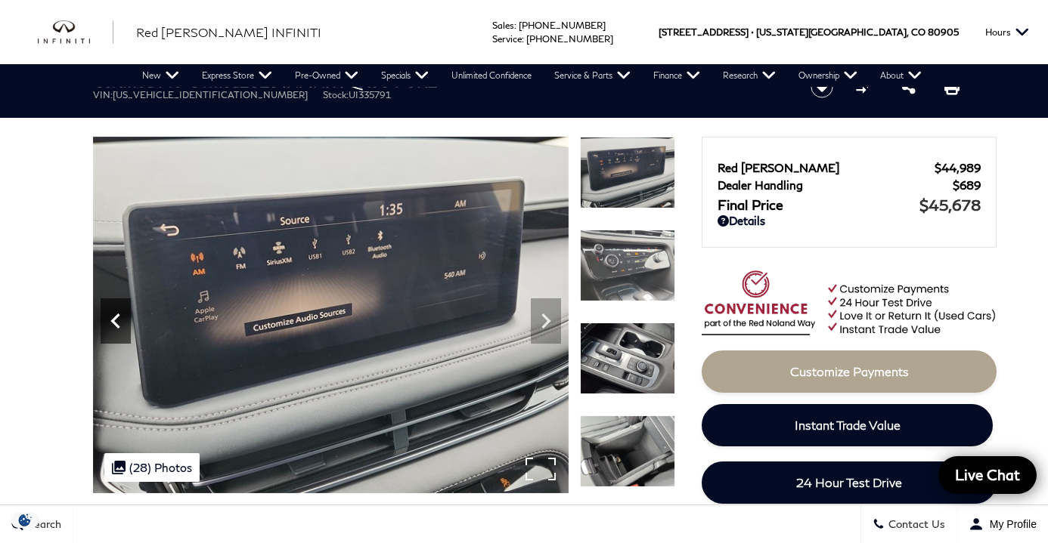
click at [122, 327] on icon "Previous" at bounding box center [116, 321] width 30 height 30
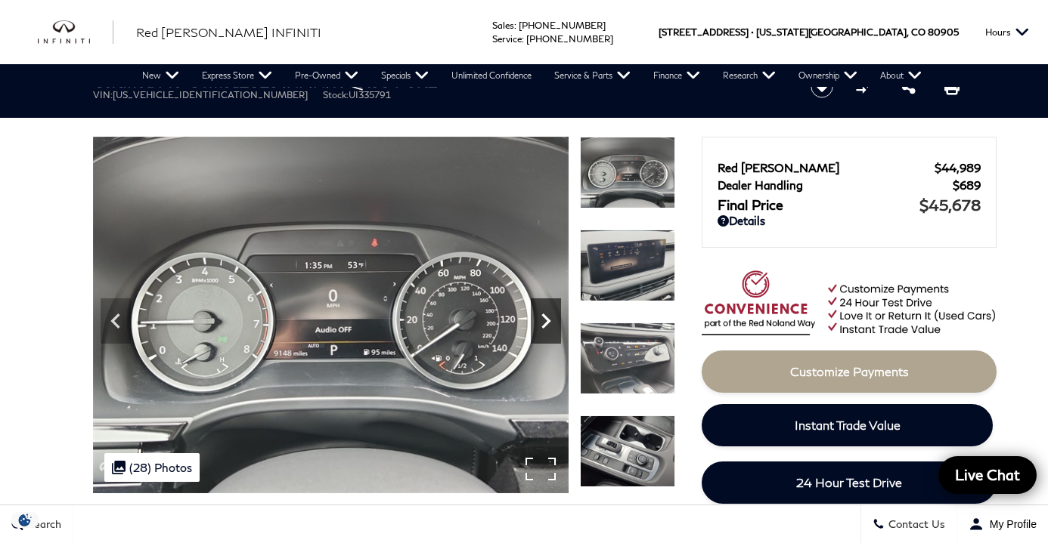
click at [548, 316] on icon "Next" at bounding box center [546, 321] width 30 height 30
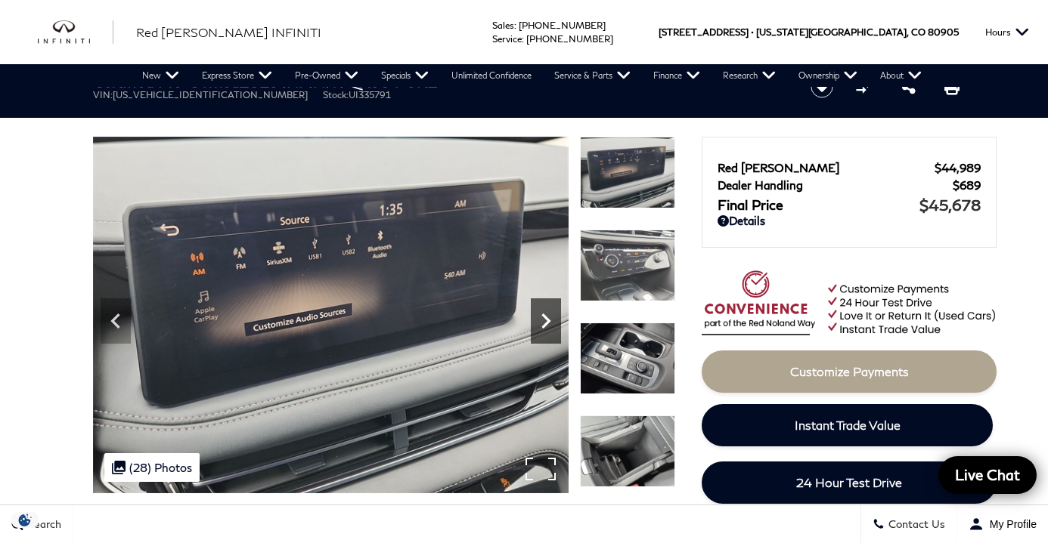
click at [547, 316] on icon "Next" at bounding box center [546, 321] width 30 height 30
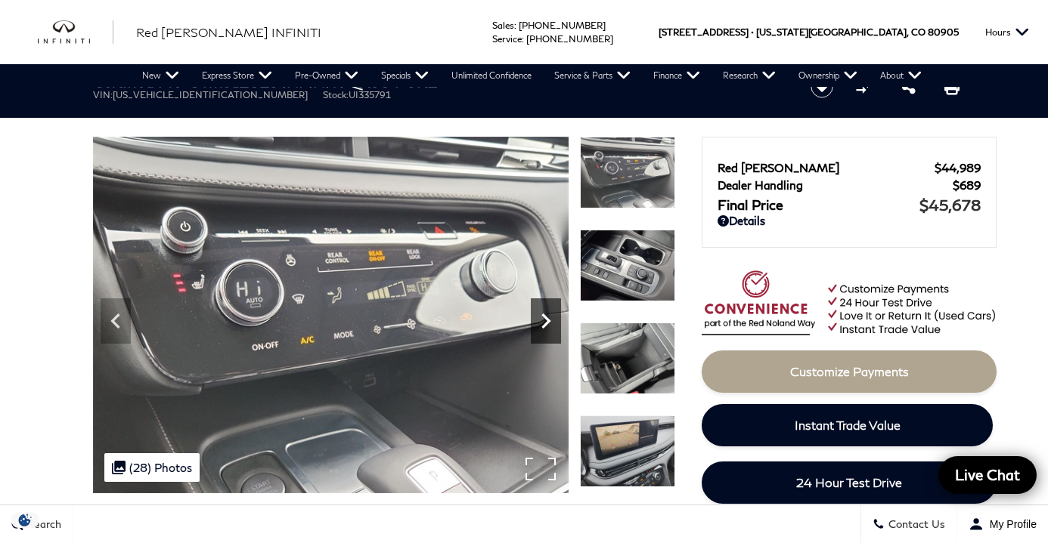
click at [547, 316] on icon "Next" at bounding box center [546, 321] width 30 height 30
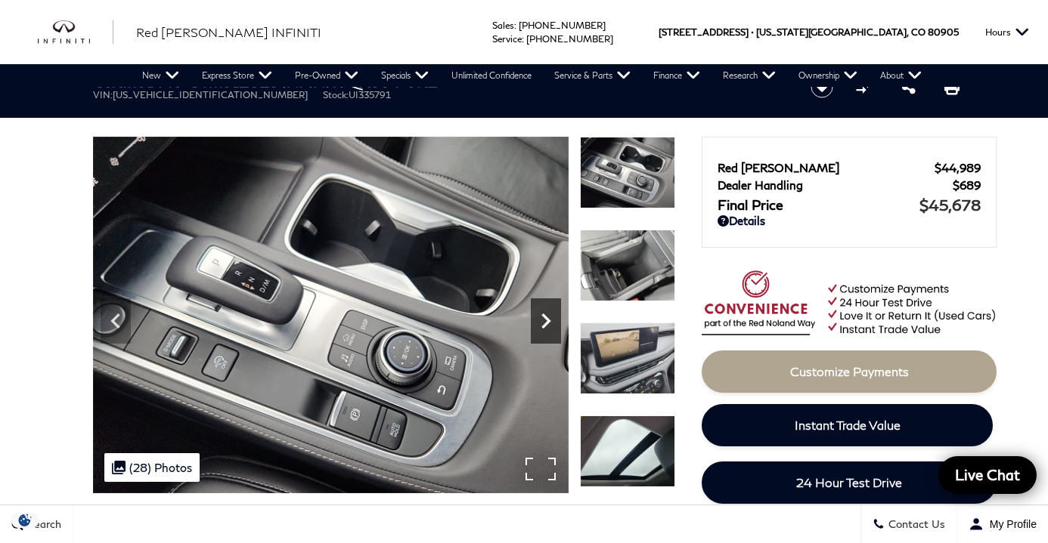
click at [547, 316] on icon "Next" at bounding box center [546, 321] width 30 height 30
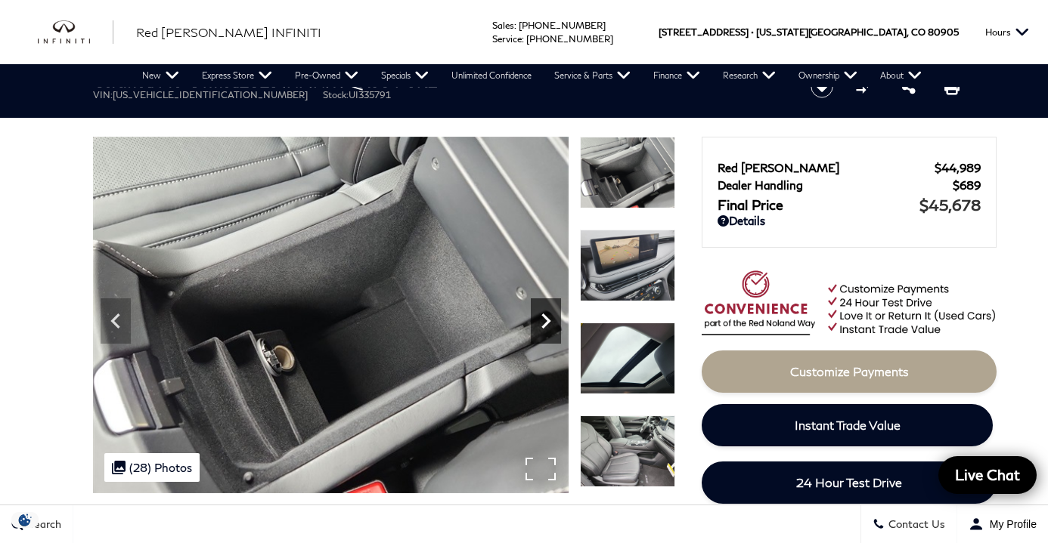
click at [547, 316] on icon "Next" at bounding box center [546, 321] width 30 height 30
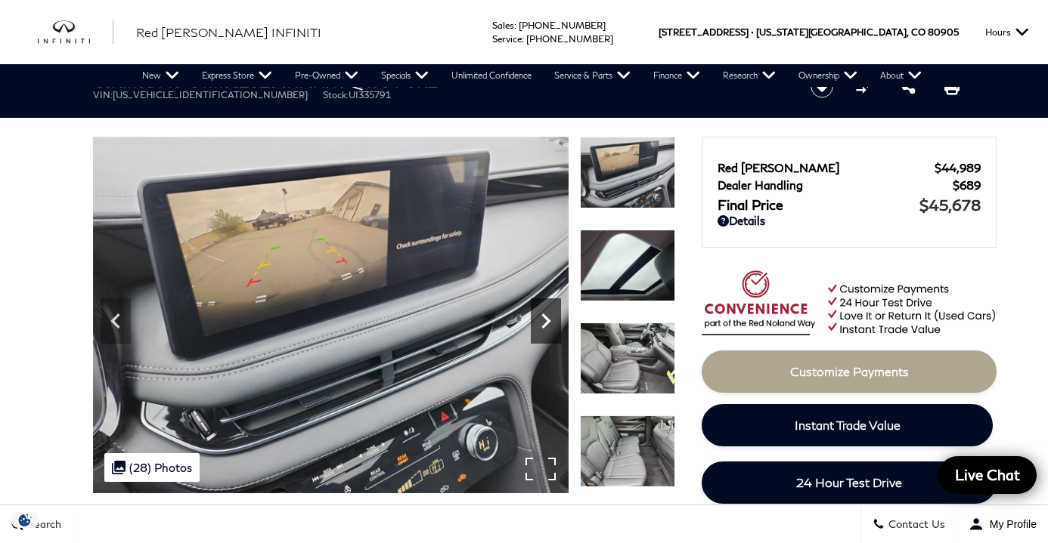
click at [547, 316] on icon "Next" at bounding box center [546, 321] width 30 height 30
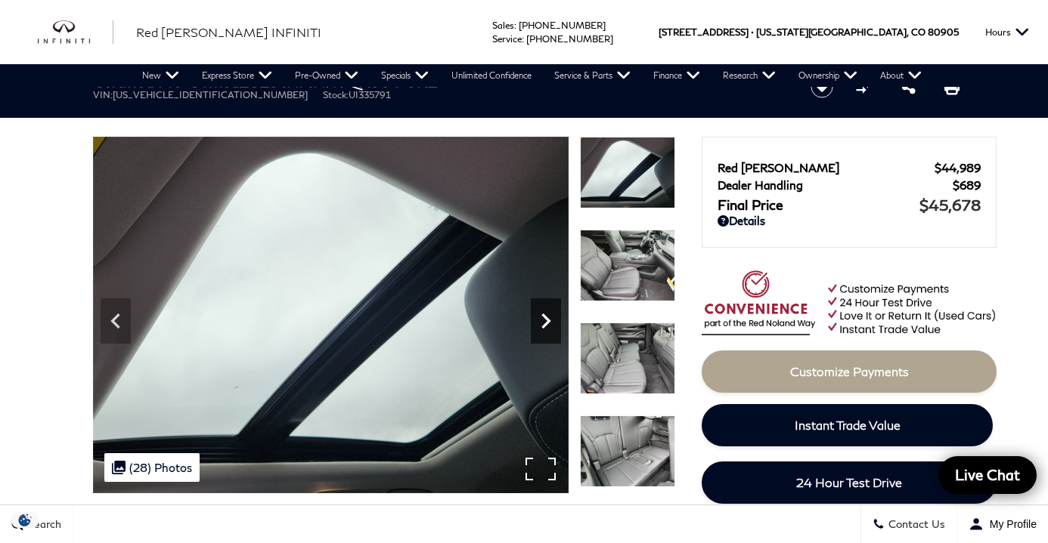
click at [547, 316] on icon "Next" at bounding box center [546, 321] width 30 height 30
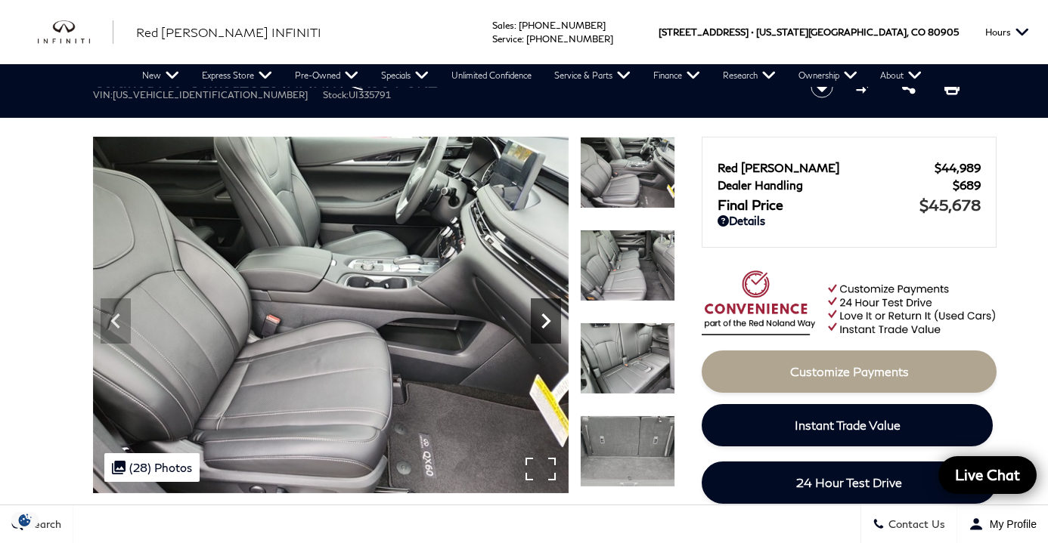
click at [547, 316] on icon "Next" at bounding box center [546, 321] width 30 height 30
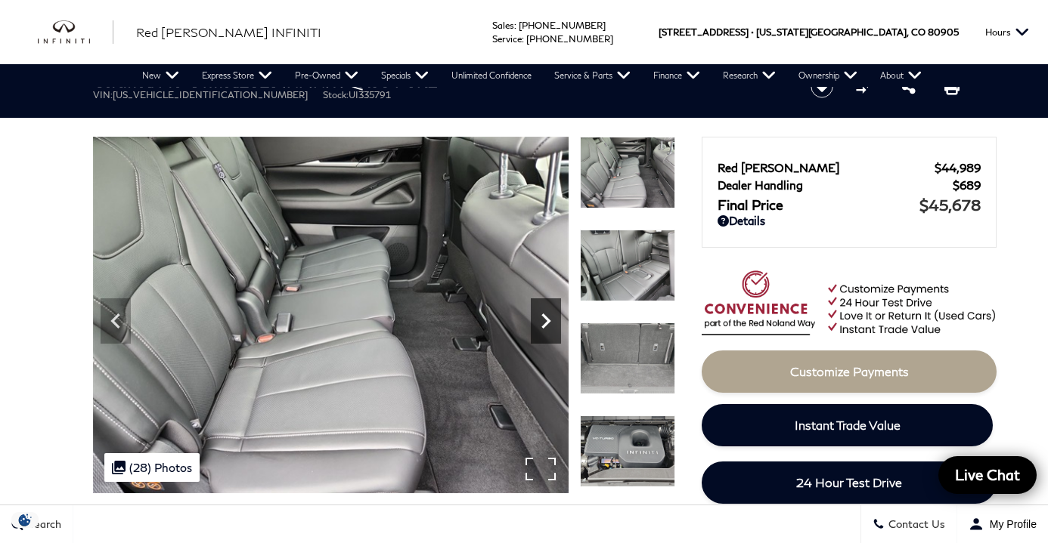
click at [547, 316] on icon "Next" at bounding box center [546, 321] width 30 height 30
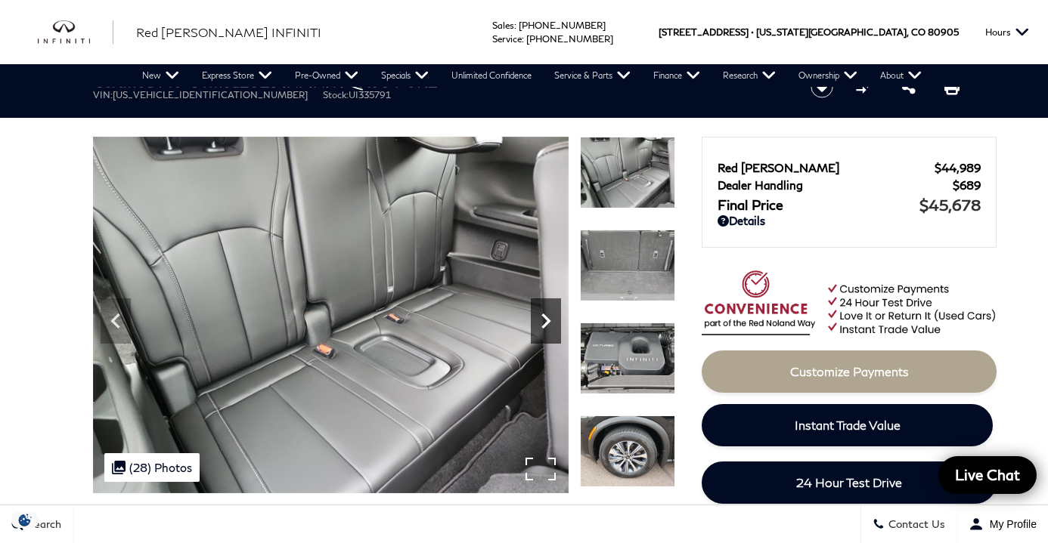
click at [547, 316] on icon "Next" at bounding box center [546, 321] width 30 height 30
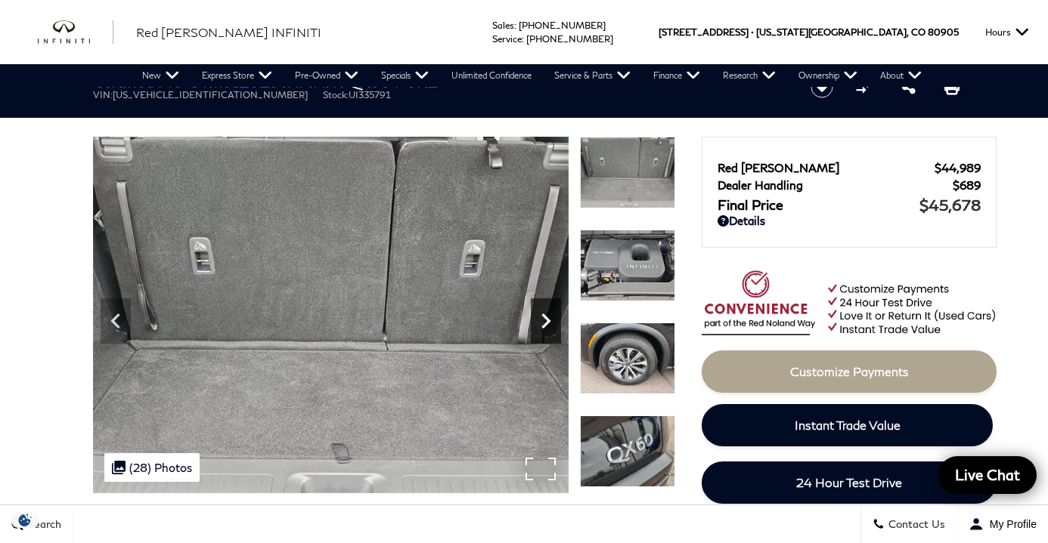
click at [547, 317] on icon "Next" at bounding box center [546, 321] width 30 height 30
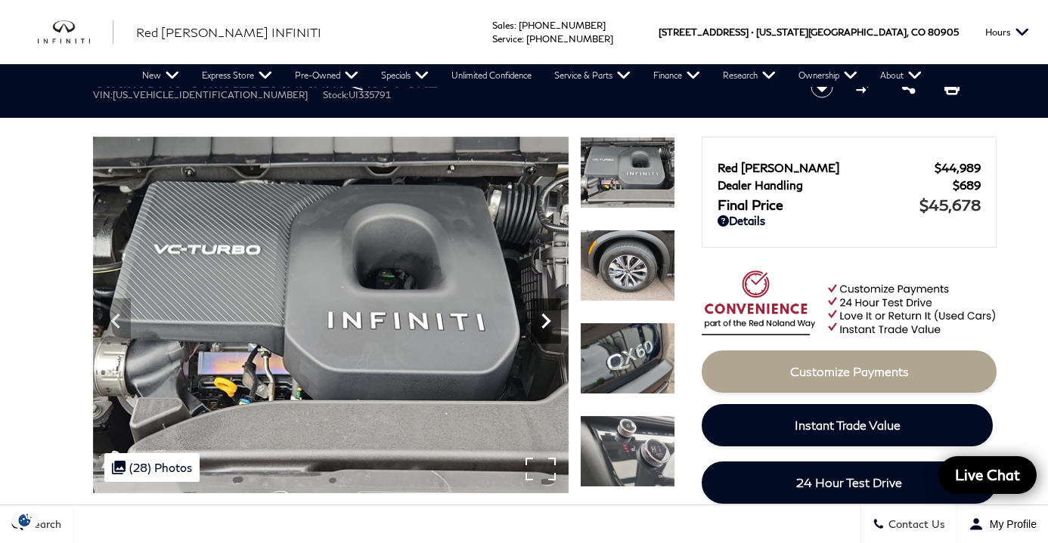
click at [546, 317] on icon "Next" at bounding box center [545, 321] width 9 height 15
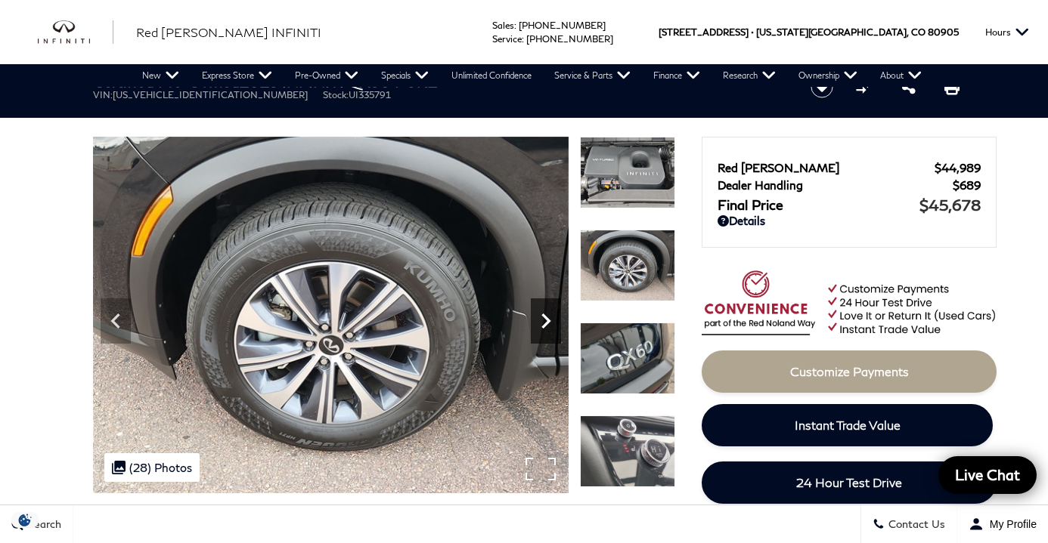
click at [546, 317] on icon "Next" at bounding box center [545, 321] width 9 height 15
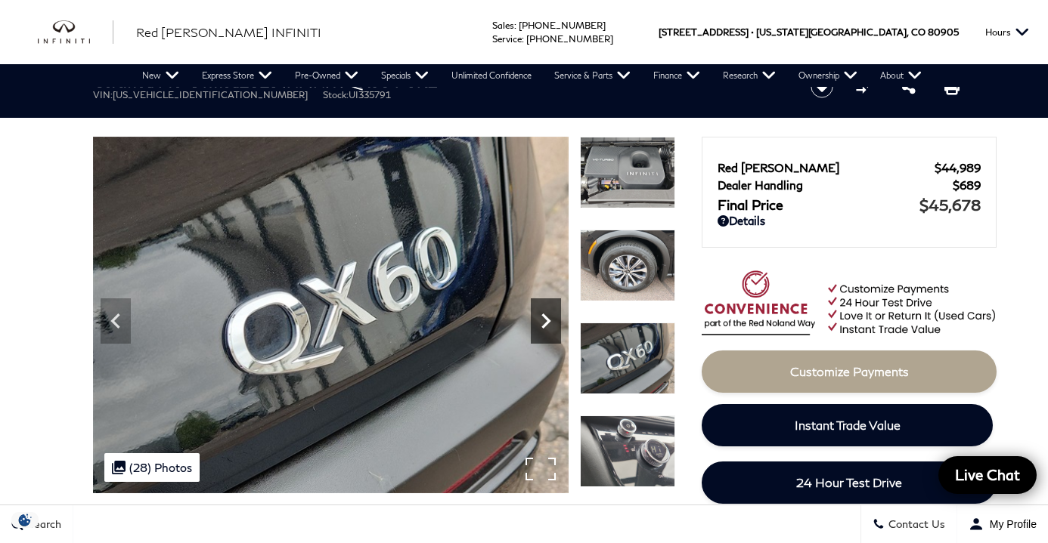
click at [546, 317] on icon "Next" at bounding box center [545, 321] width 9 height 15
